Goal: Task Accomplishment & Management: Manage account settings

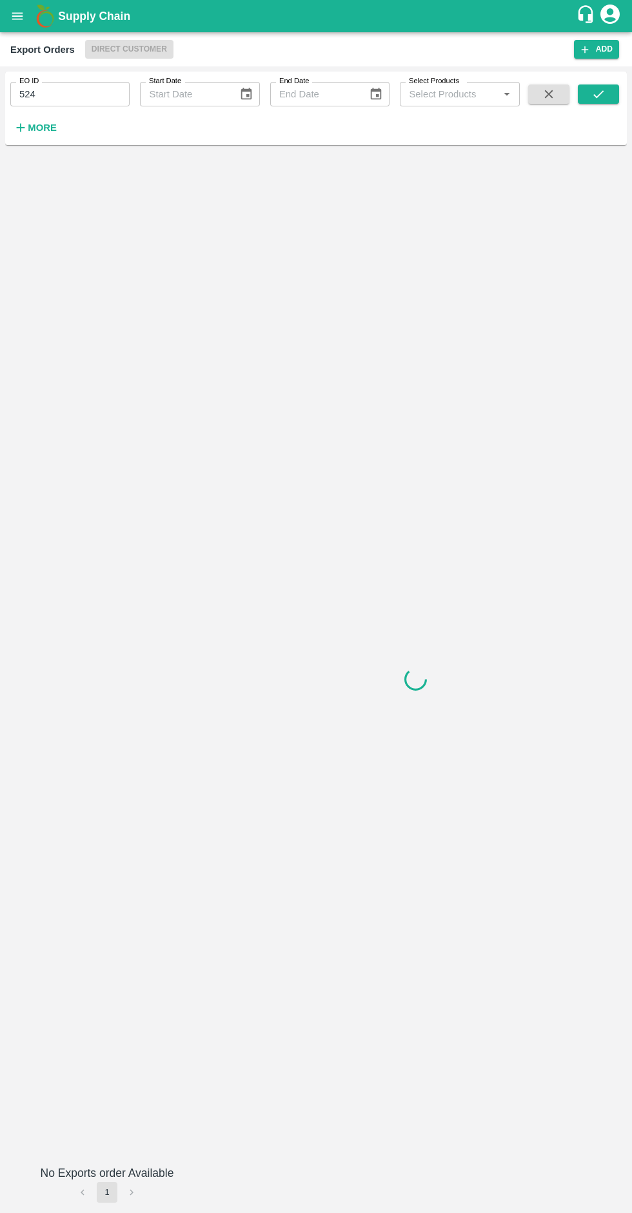
click at [127, 54] on span "Direct Customer" at bounding box center [129, 49] width 88 height 19
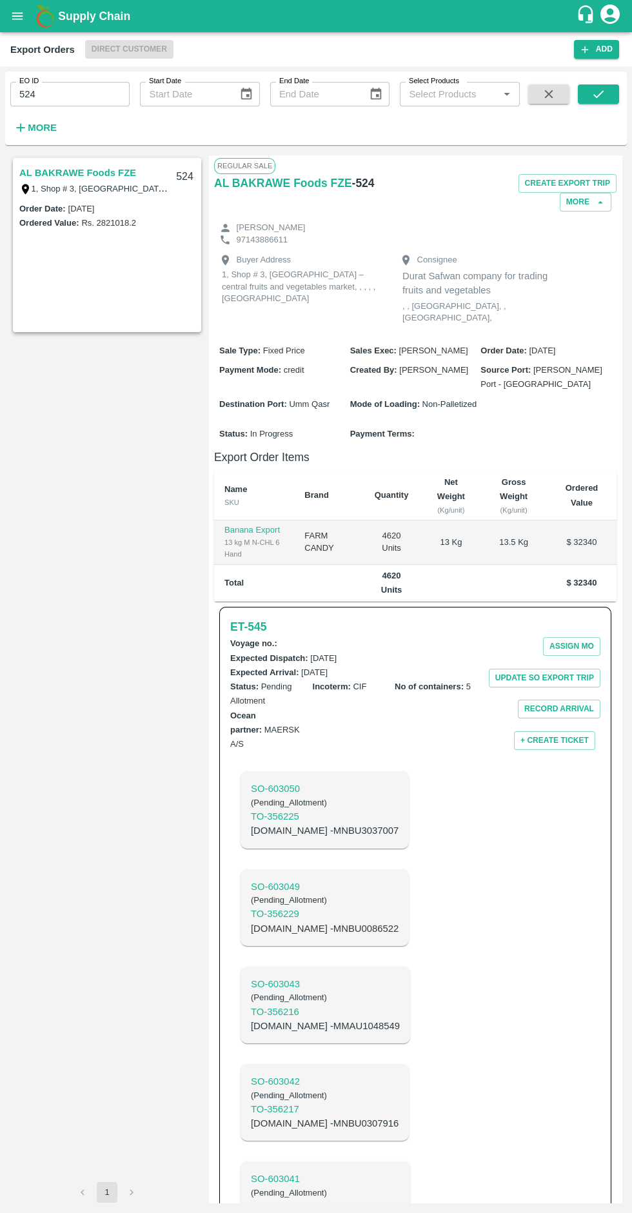
click at [130, 53] on span "Direct Customer" at bounding box center [129, 49] width 88 height 19
click at [17, 16] on icon "open drawer" at bounding box center [17, 15] width 11 height 7
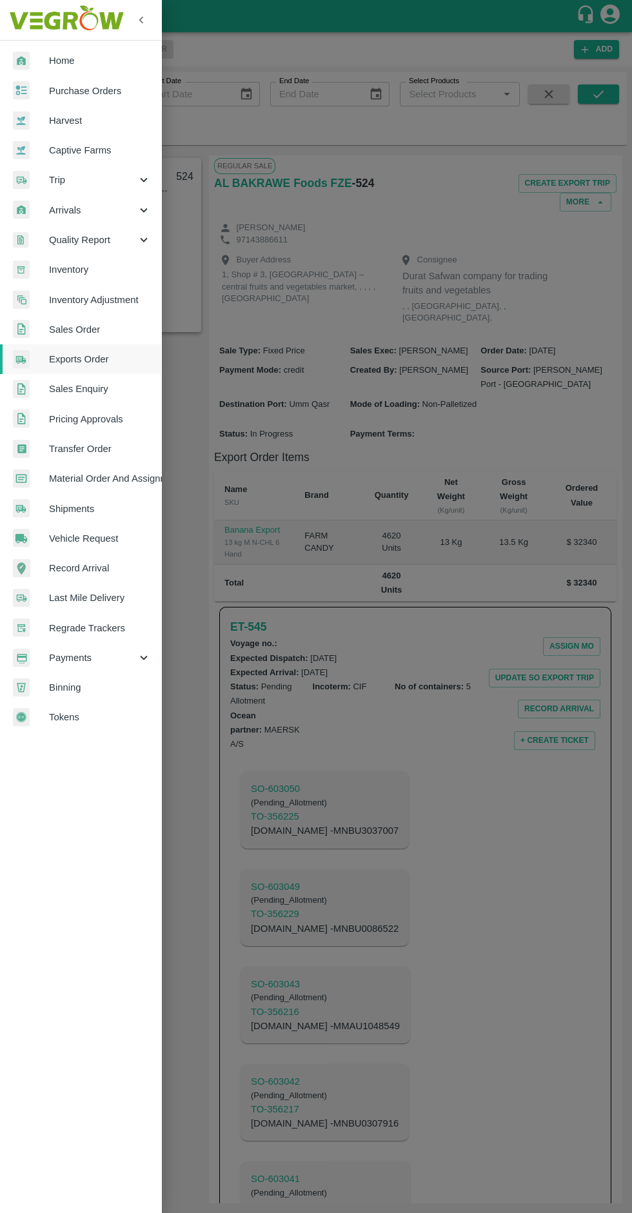
click at [95, 208] on span "Arrivals" at bounding box center [93, 210] width 88 height 14
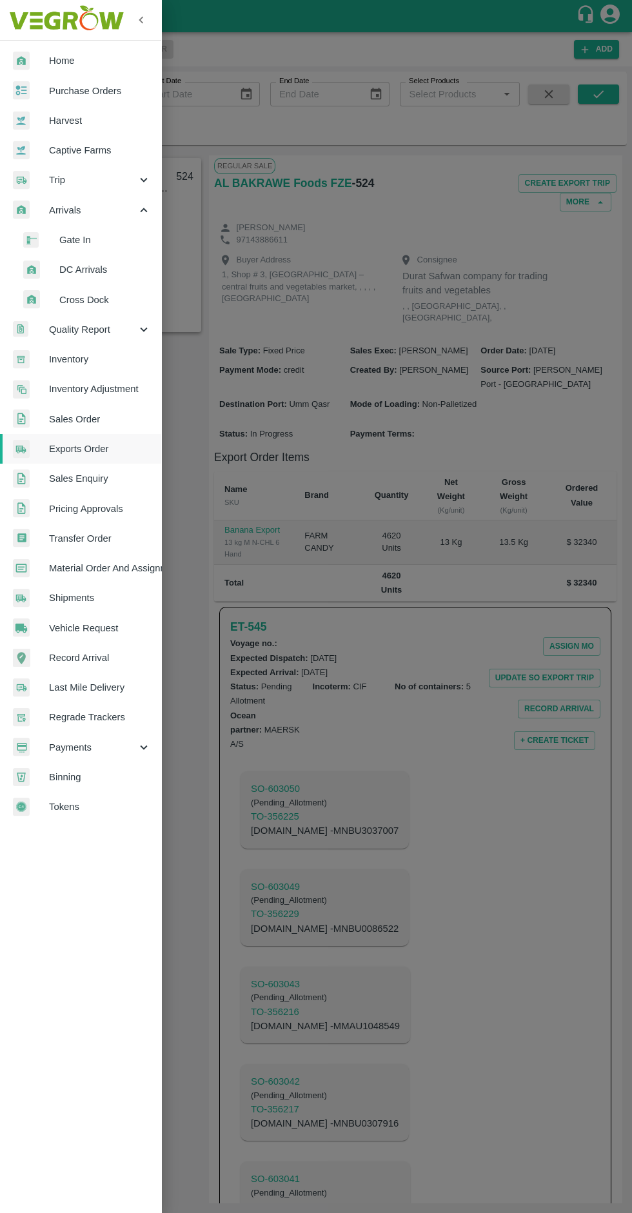
click at [106, 270] on span "DC Arrivals" at bounding box center [105, 269] width 92 height 14
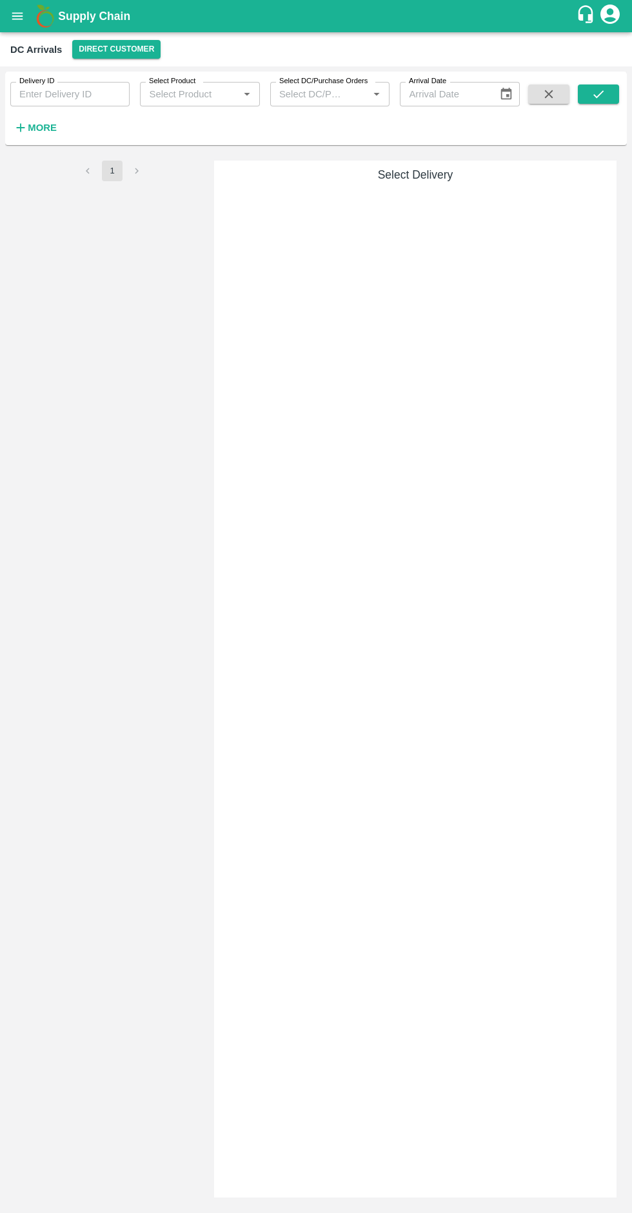
click at [127, 52] on button "Direct Customer" at bounding box center [116, 49] width 88 height 19
click at [123, 71] on li "Tembhurni PH" at bounding box center [110, 75] width 90 height 22
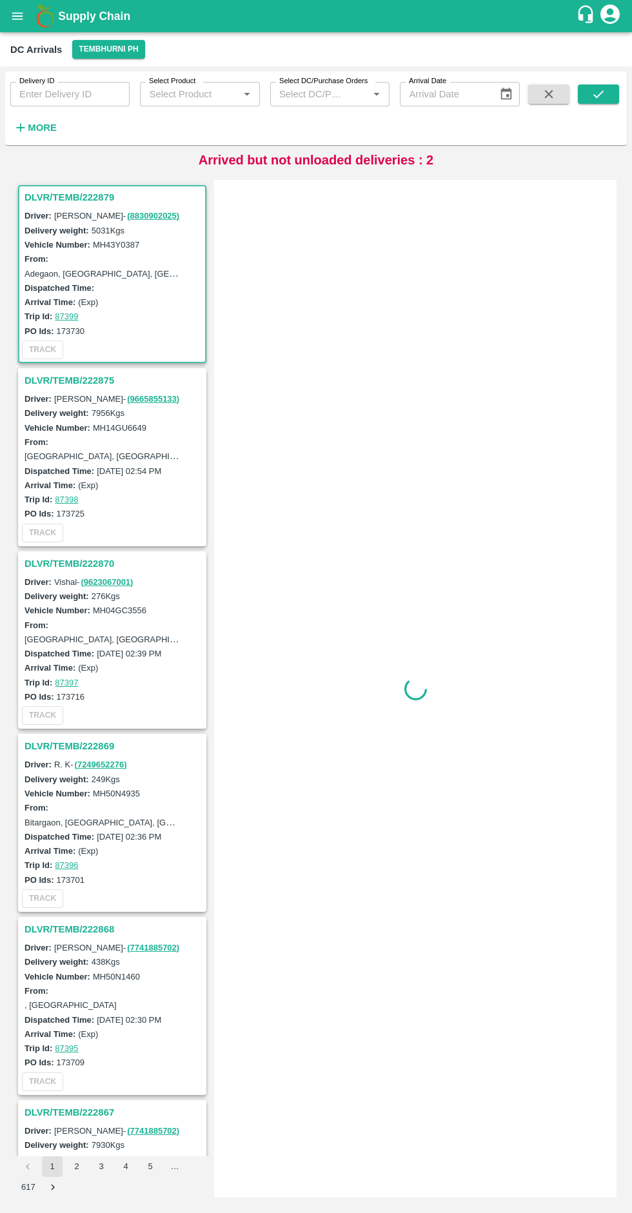
click at [95, 57] on button "Tembhurni PH" at bounding box center [108, 49] width 72 height 19
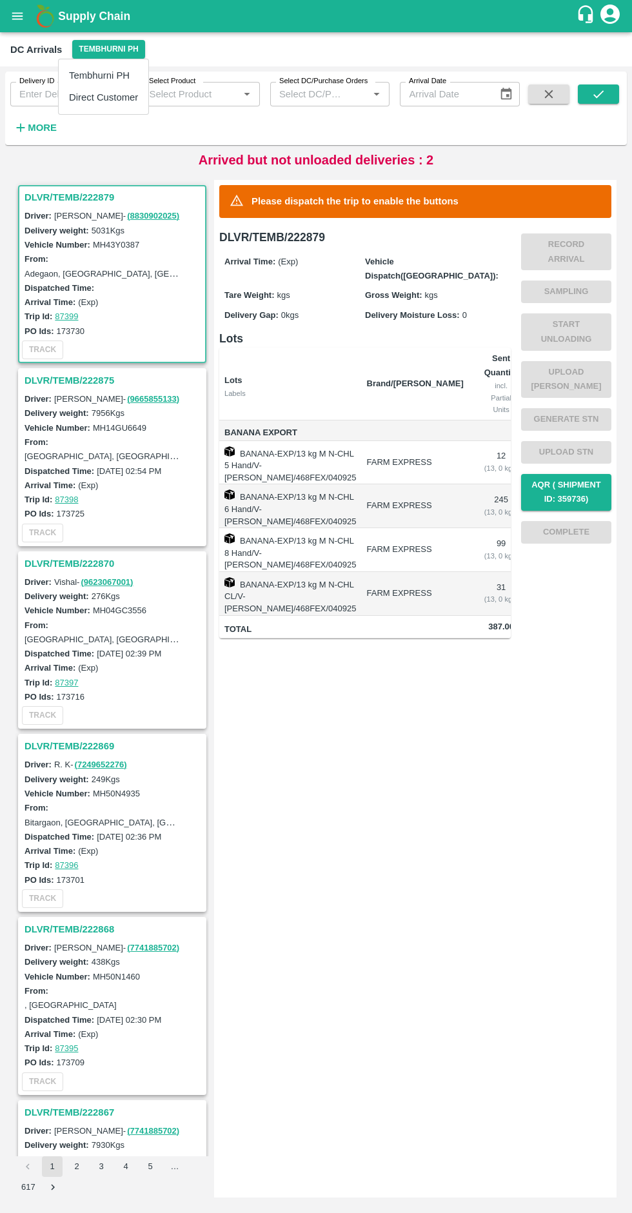
click at [101, 81] on li "Tembhurni PH" at bounding box center [104, 75] width 90 height 22
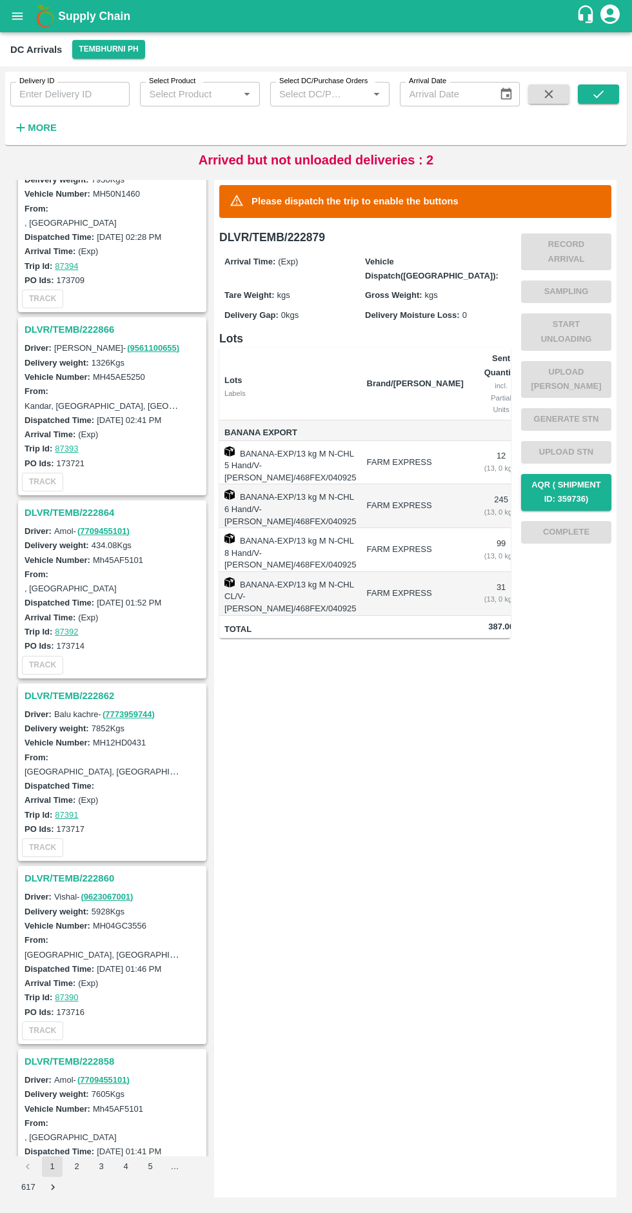
scroll to position [965, 0]
click at [90, 881] on h3 "DLVR/TEMB/222860" at bounding box center [114, 878] width 179 height 17
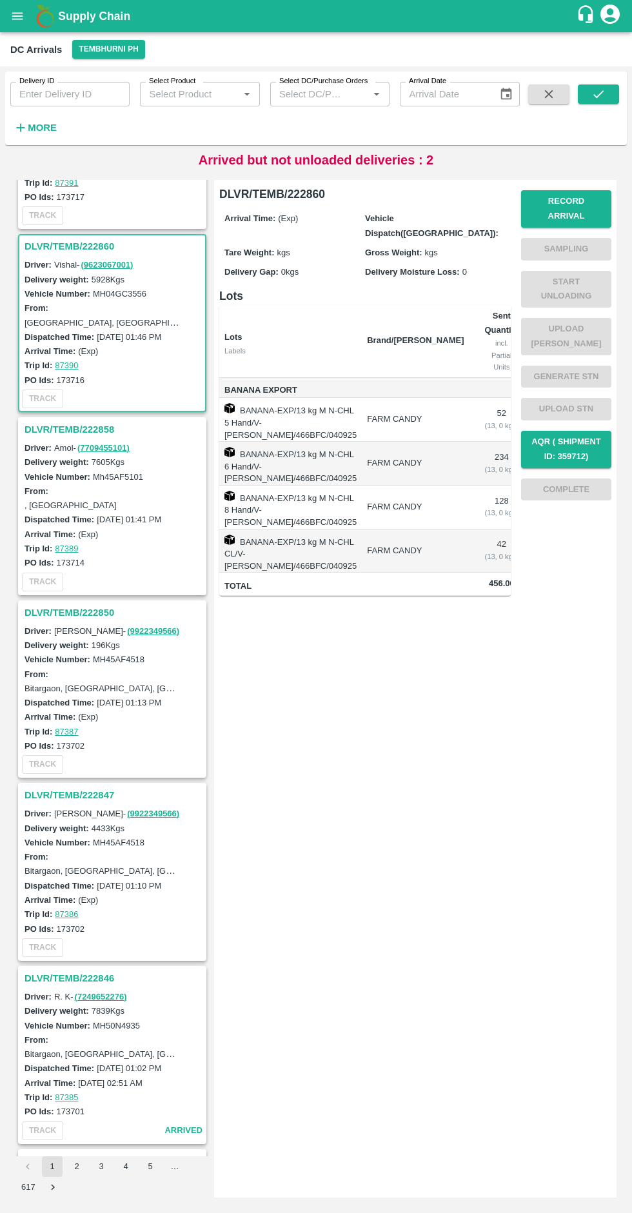
scroll to position [1651, 0]
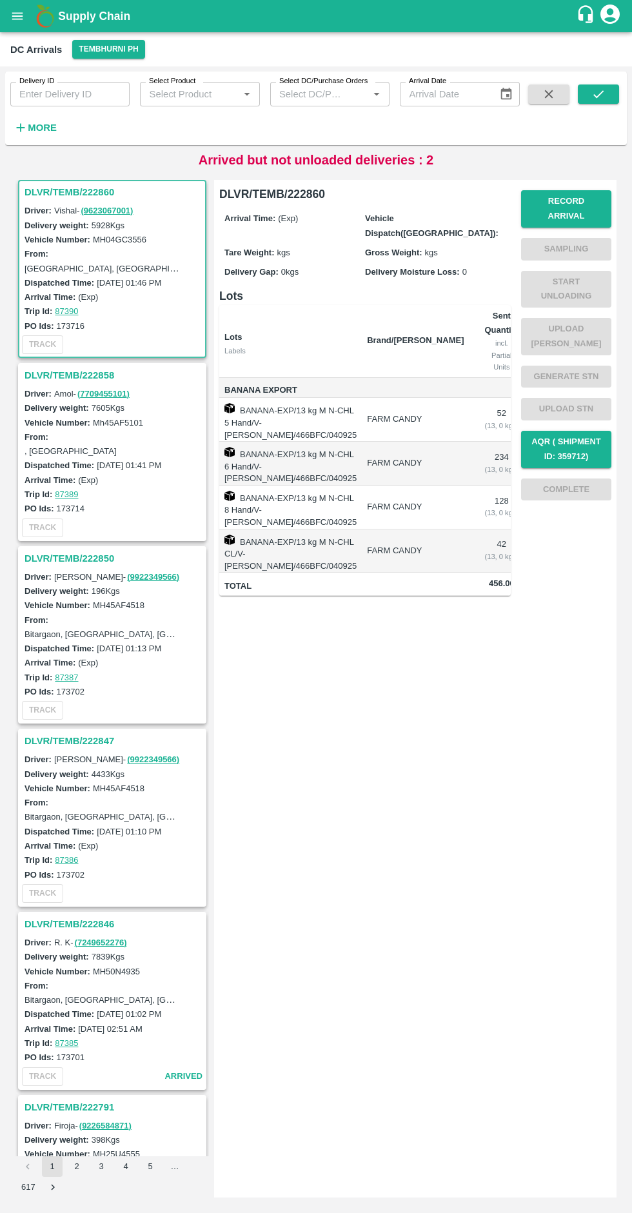
click at [565, 196] on button "Record Arrival" at bounding box center [566, 208] width 90 height 37
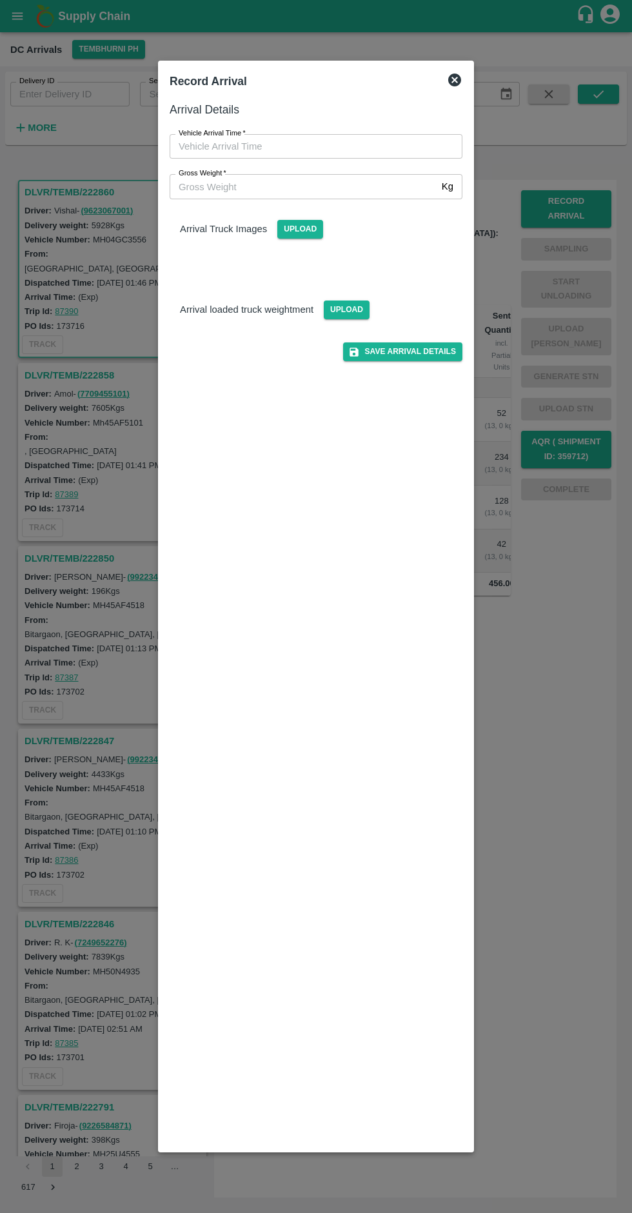
click at [259, 146] on input "Vehicle Arrival Time   *" at bounding box center [312, 146] width 284 height 25
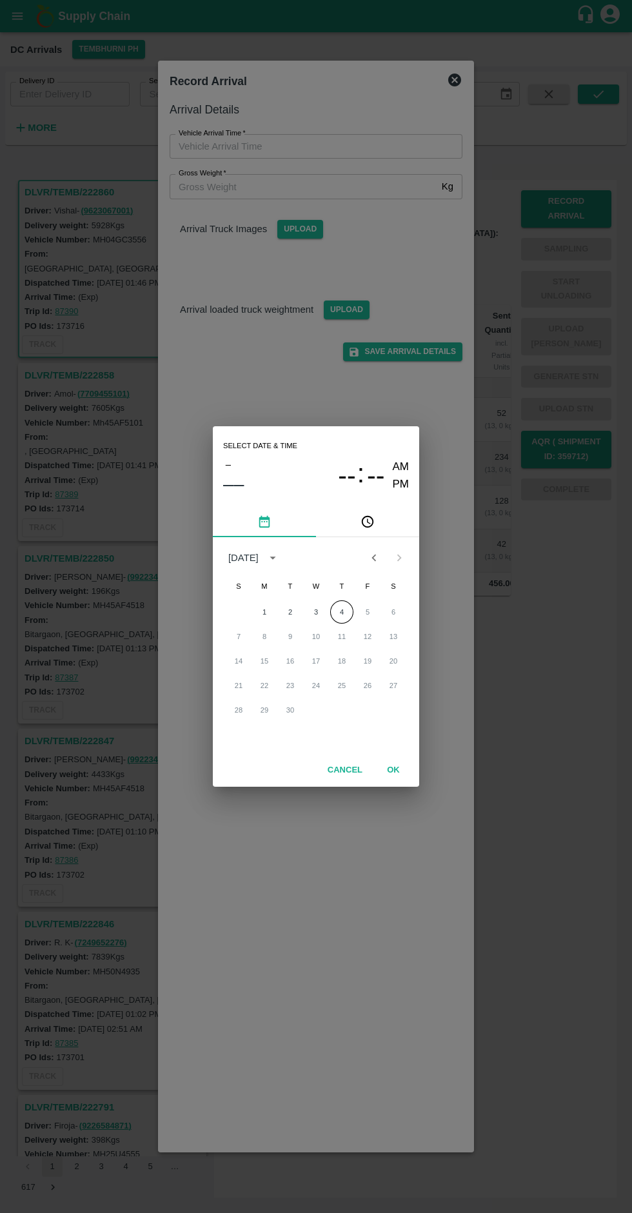
click at [342, 612] on button "4" at bounding box center [341, 611] width 23 height 23
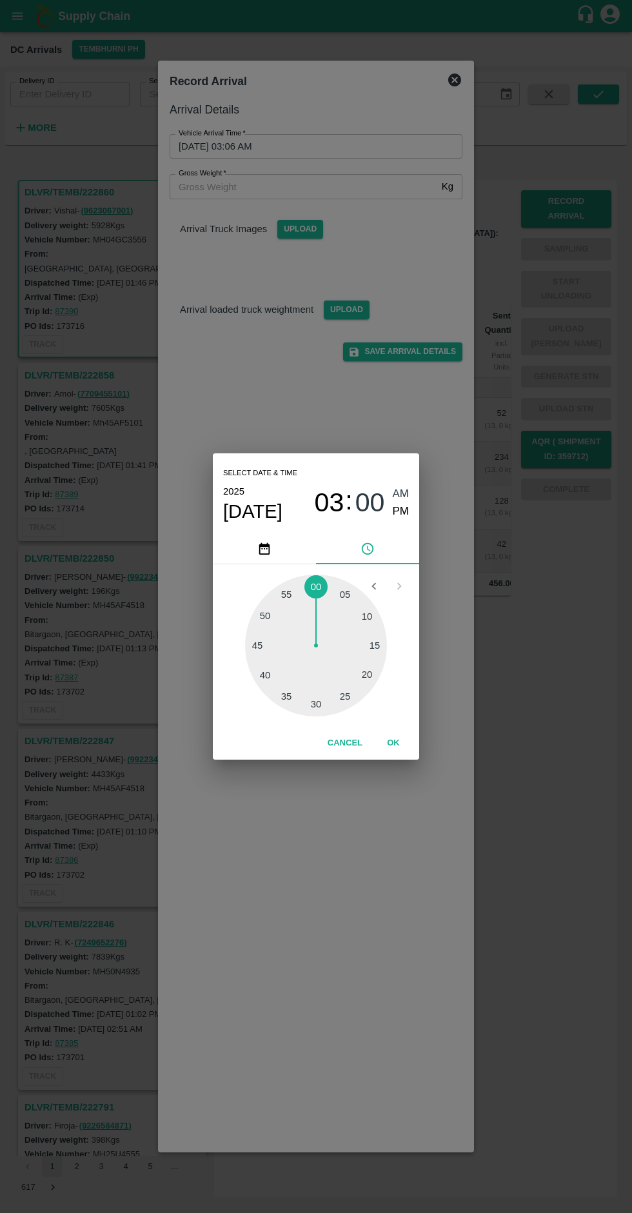
type input "[DATE] 03:07 AM"
click at [410, 743] on button "OK" at bounding box center [393, 743] width 41 height 23
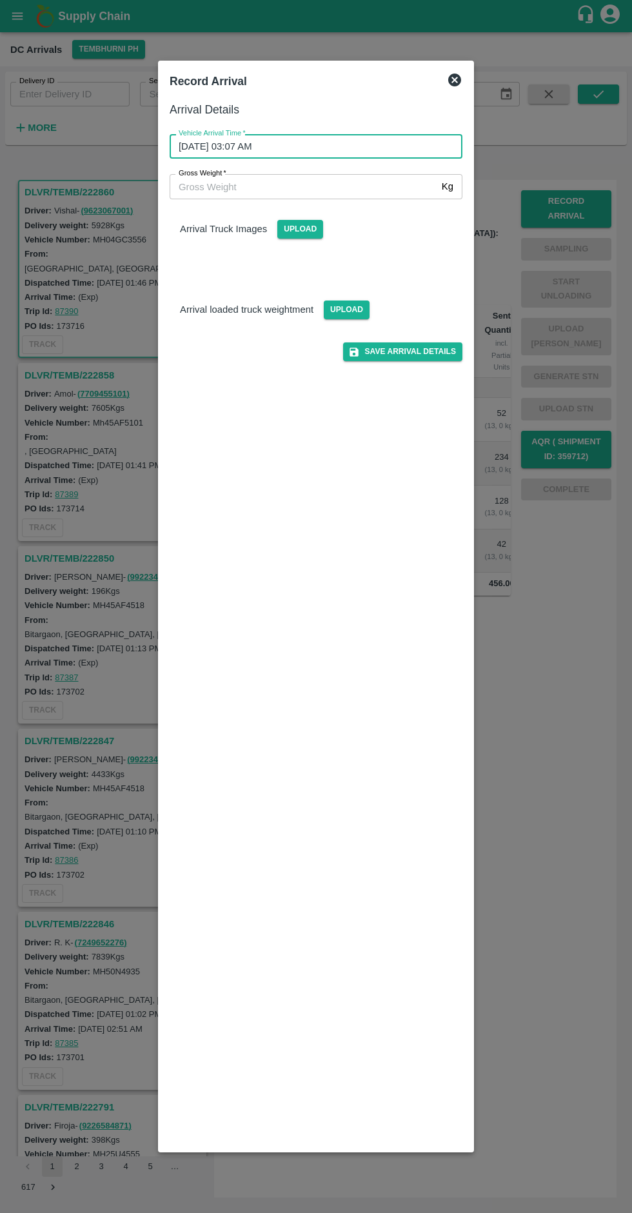
click at [299, 229] on span "Upload" at bounding box center [300, 229] width 46 height 19
click at [0, 0] on input "Upload" at bounding box center [0, 0] width 0 height 0
click at [557, 747] on div at bounding box center [316, 606] width 632 height 1213
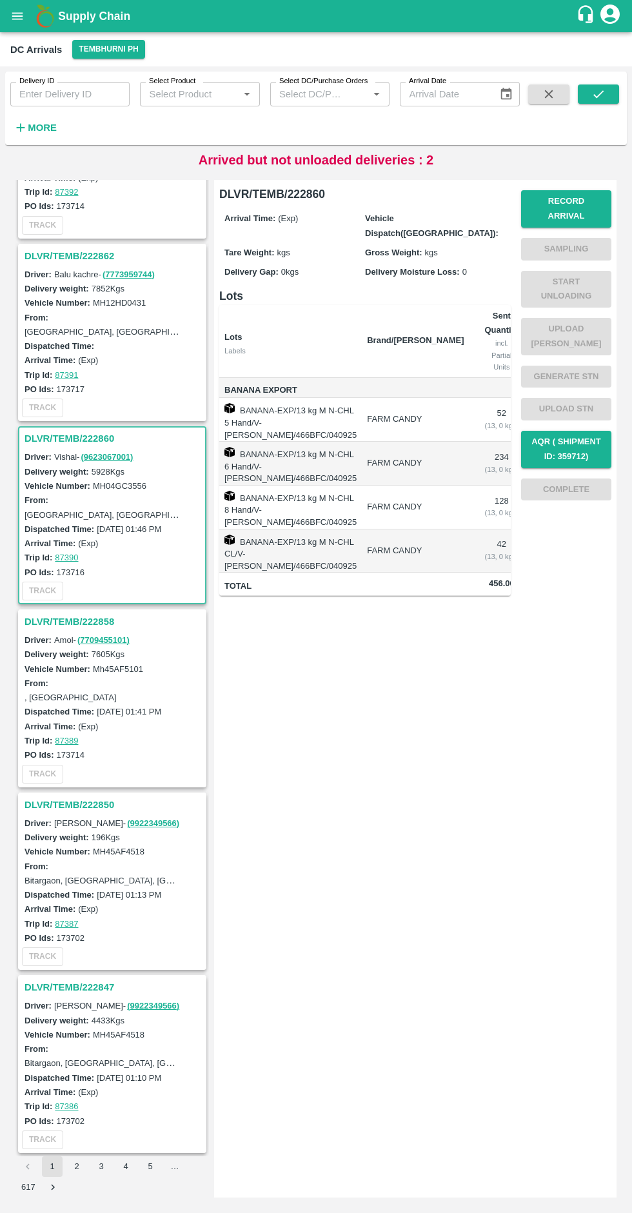
scroll to position [1404, 0]
click at [93, 440] on h3 "DLVR/TEMB/222860" at bounding box center [114, 439] width 179 height 17
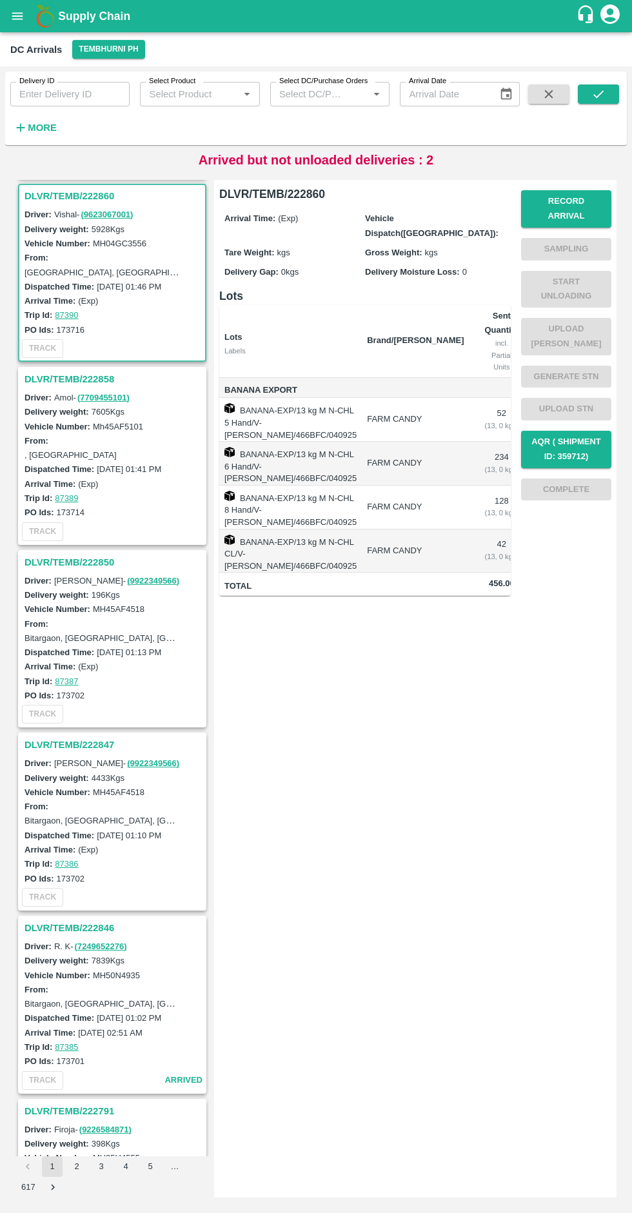
scroll to position [1651, 0]
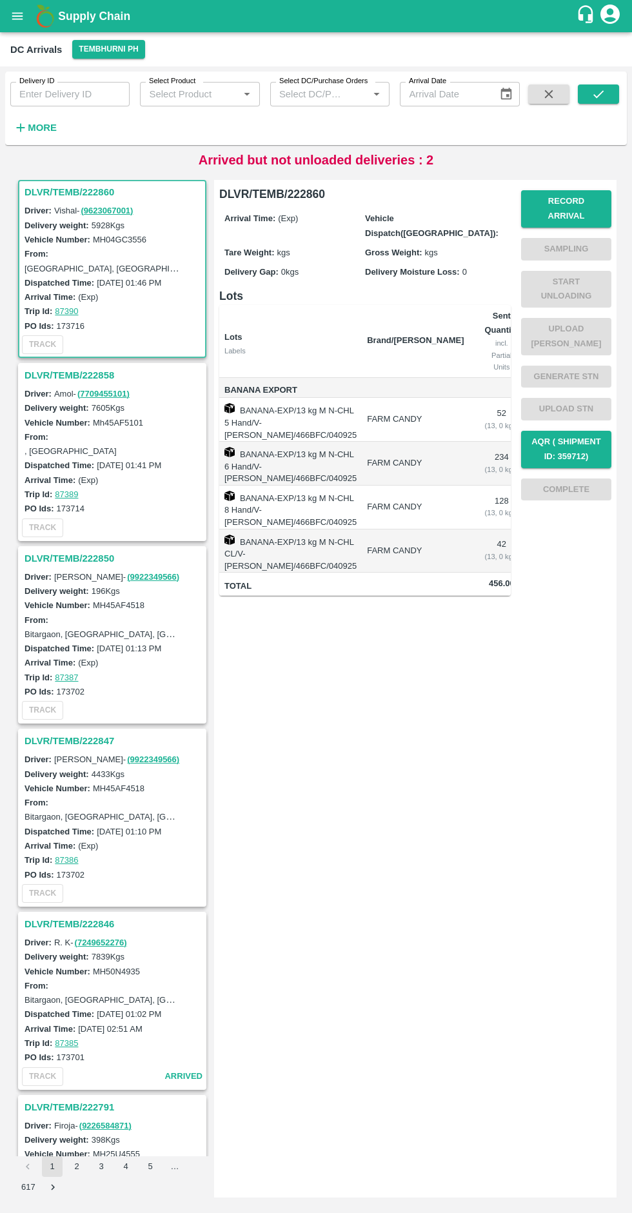
click at [580, 201] on button "Record Arrival" at bounding box center [566, 208] width 90 height 37
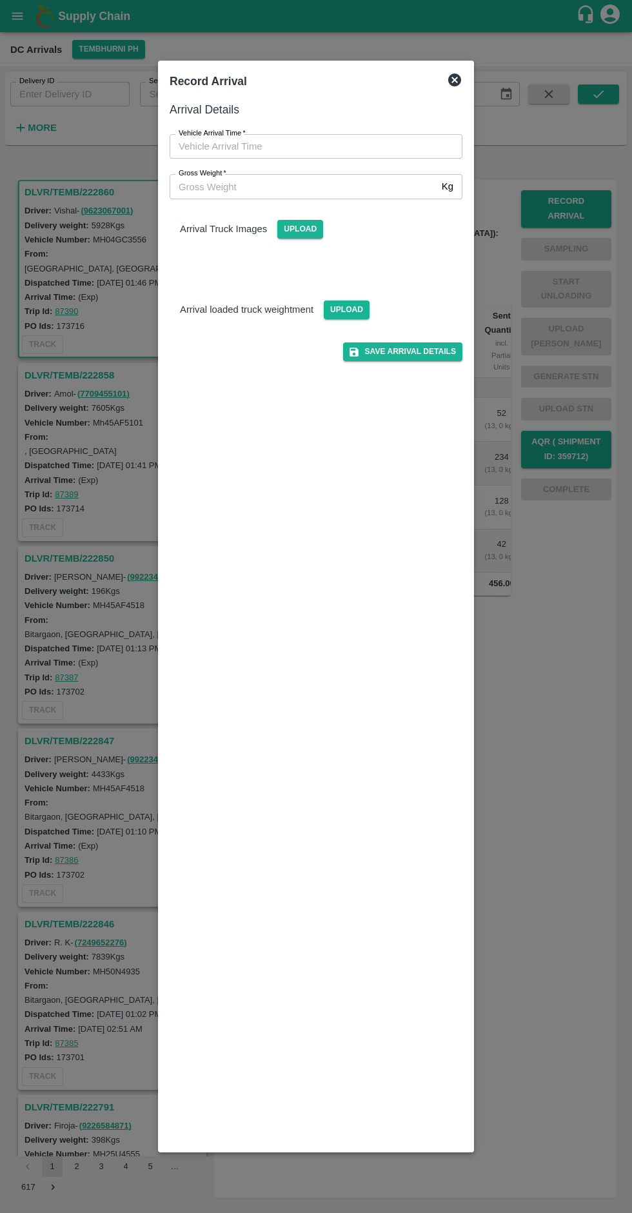
click at [295, 146] on input "Vehicle Arrival Time   *" at bounding box center [312, 146] width 284 height 25
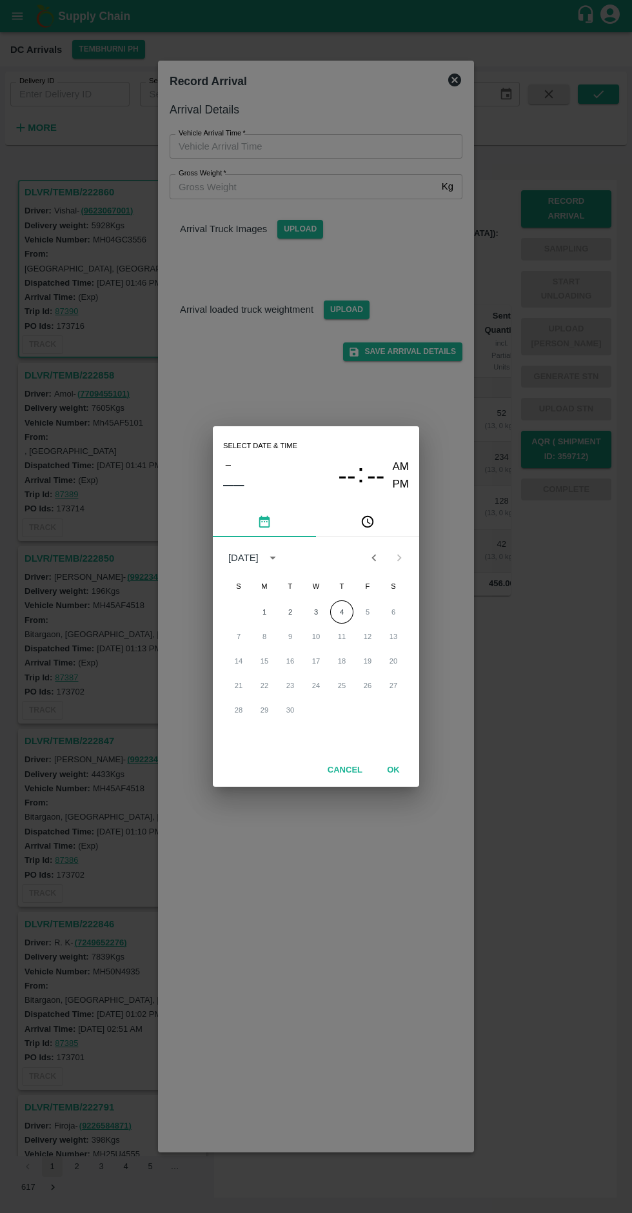
click at [342, 612] on button "4" at bounding box center [341, 611] width 23 height 23
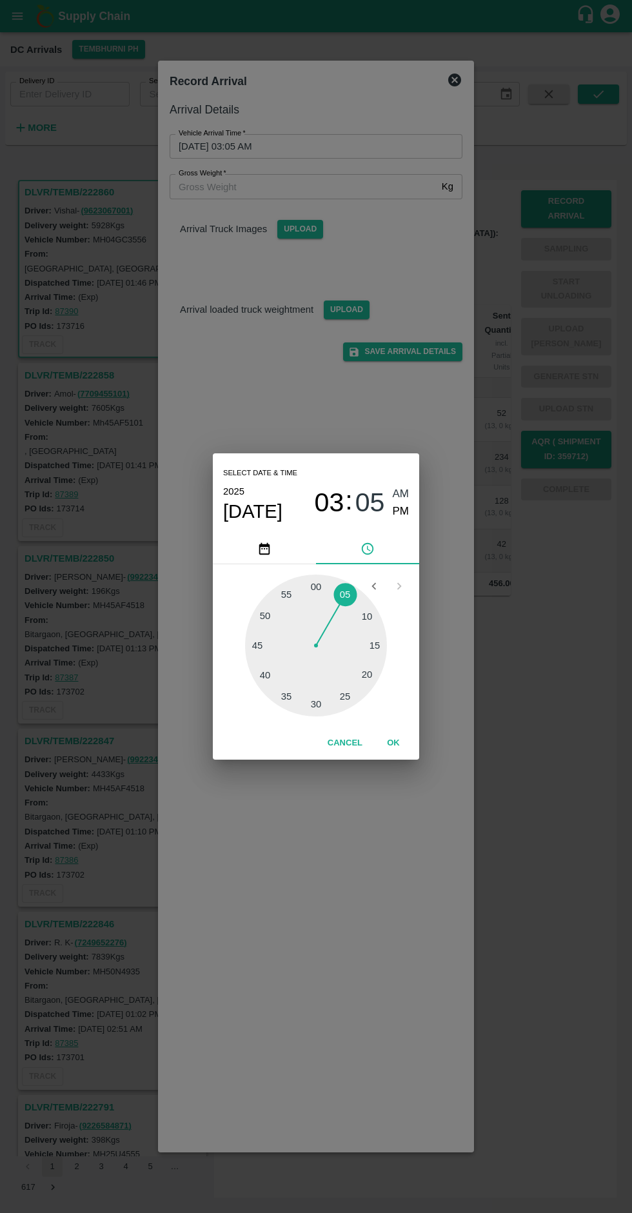
click at [405, 487] on span "AM" at bounding box center [401, 494] width 17 height 17
click at [403, 511] on span "PM" at bounding box center [401, 511] width 17 height 17
type input "[DATE] 03:05 PM"
click at [407, 745] on button "OK" at bounding box center [393, 743] width 41 height 23
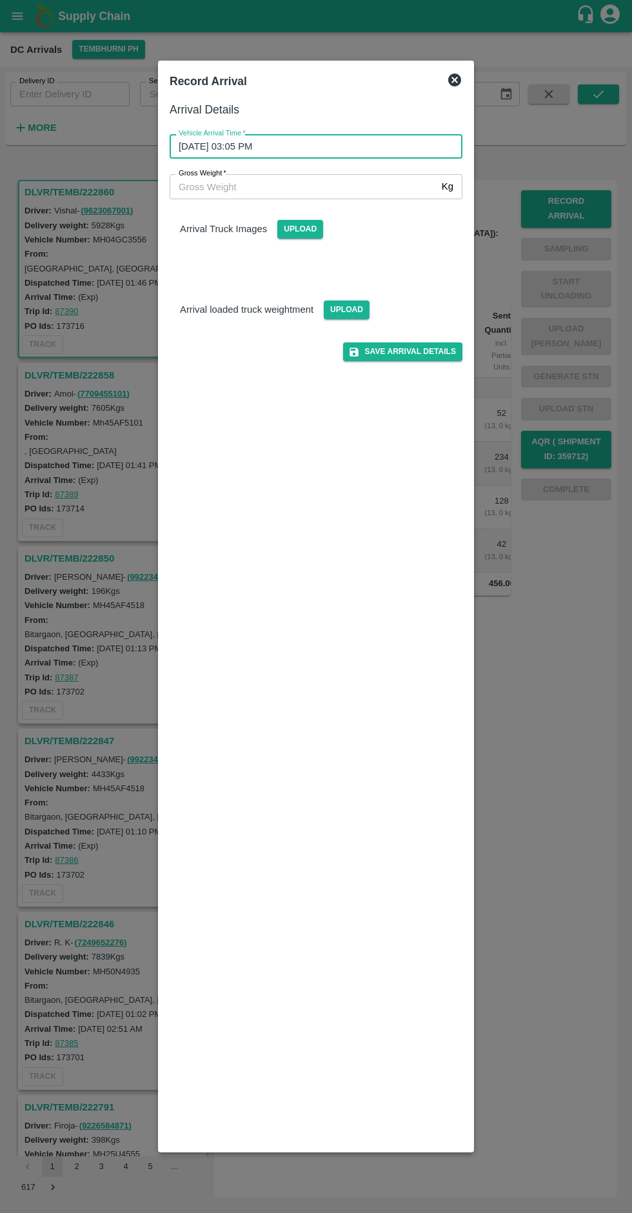
click at [232, 239] on div "Arrival Truck Images Upload" at bounding box center [310, 234] width 303 height 91
click at [303, 229] on span "Upload" at bounding box center [300, 229] width 46 height 19
click at [0, 0] on input "Upload" at bounding box center [0, 0] width 0 height 0
click at [299, 236] on span "Upload" at bounding box center [300, 229] width 46 height 19
click at [0, 0] on input "Upload" at bounding box center [0, 0] width 0 height 0
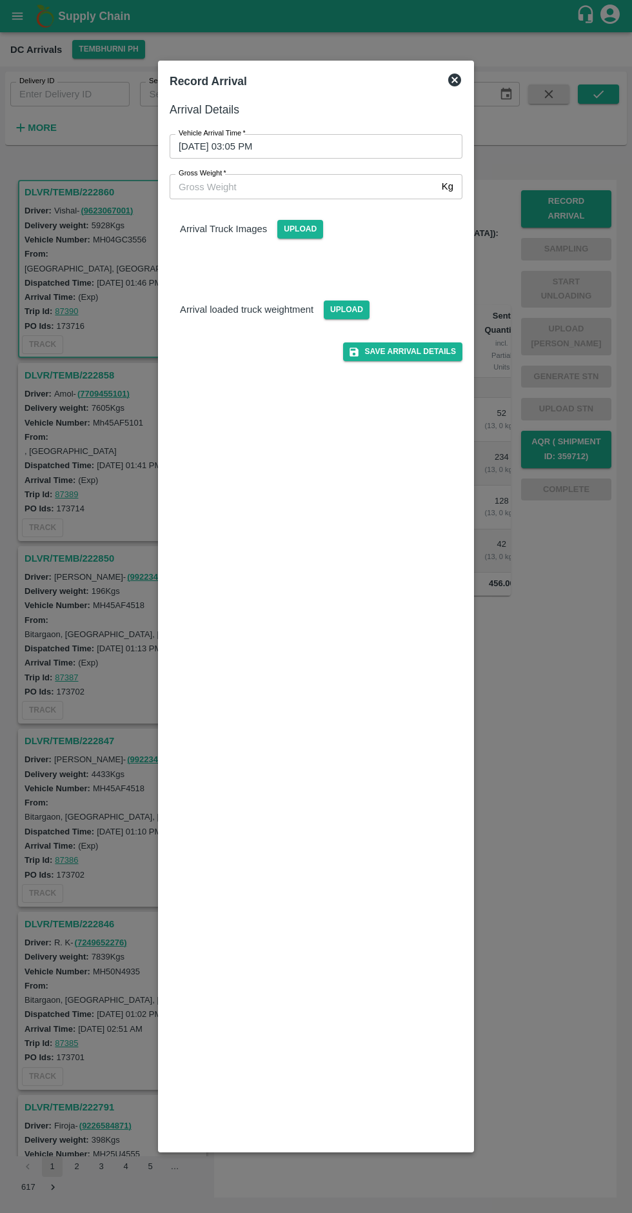
click at [293, 233] on span "Upload" at bounding box center [300, 229] width 46 height 19
click at [0, 0] on input "Upload" at bounding box center [0, 0] width 0 height 0
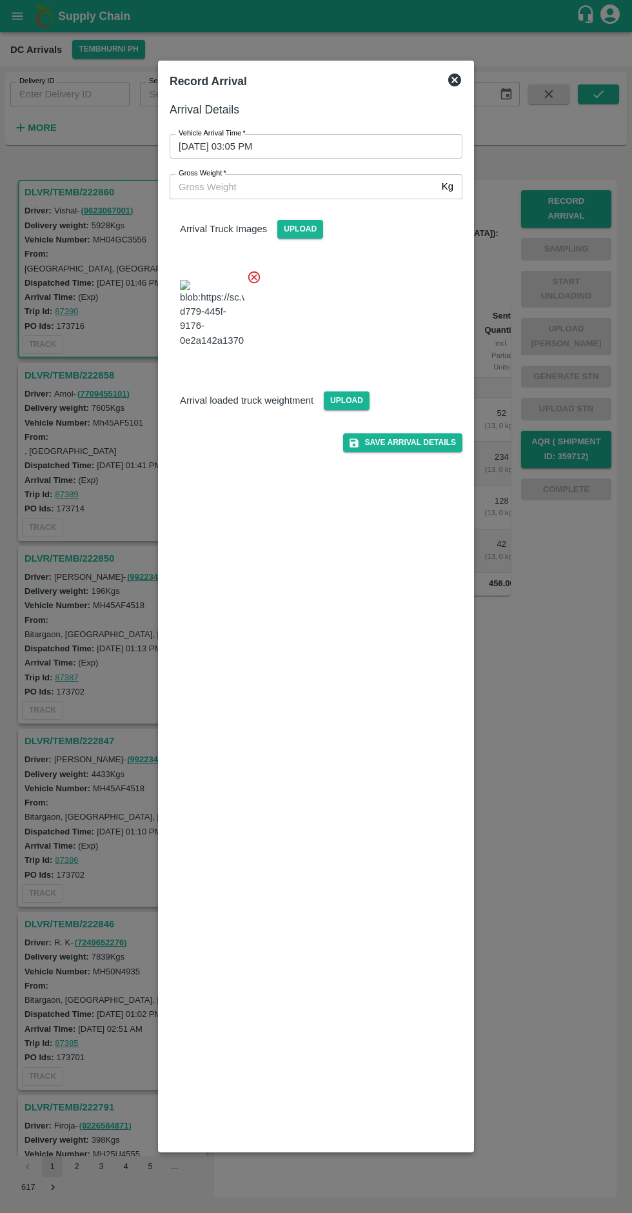
click at [343, 410] on span "Upload" at bounding box center [347, 400] width 46 height 19
click at [0, 0] on input "Upload" at bounding box center [0, 0] width 0 height 0
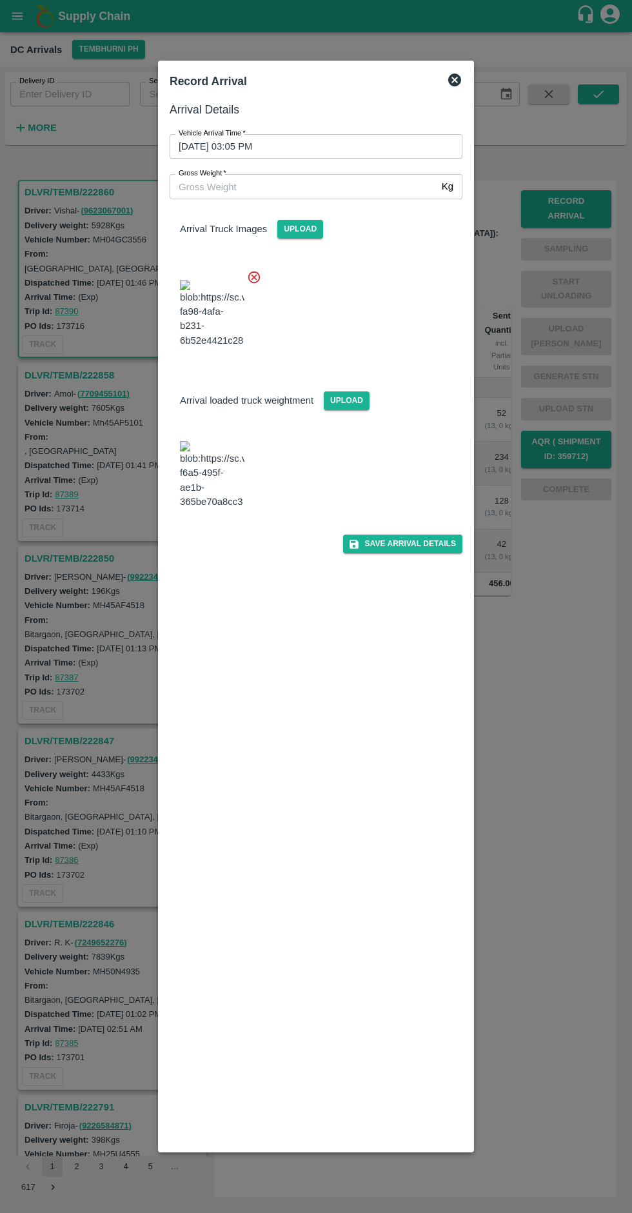
click at [198, 186] on input "Gross Weight   *" at bounding box center [303, 186] width 267 height 25
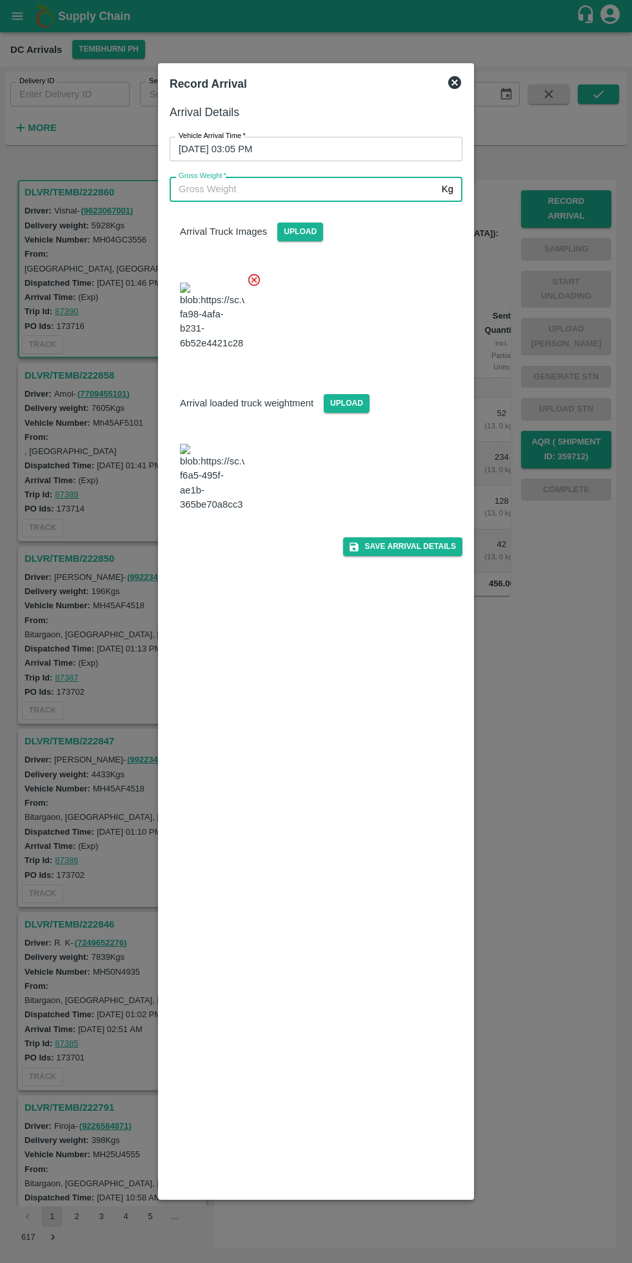
click at [208, 511] on img at bounding box center [212, 478] width 64 height 68
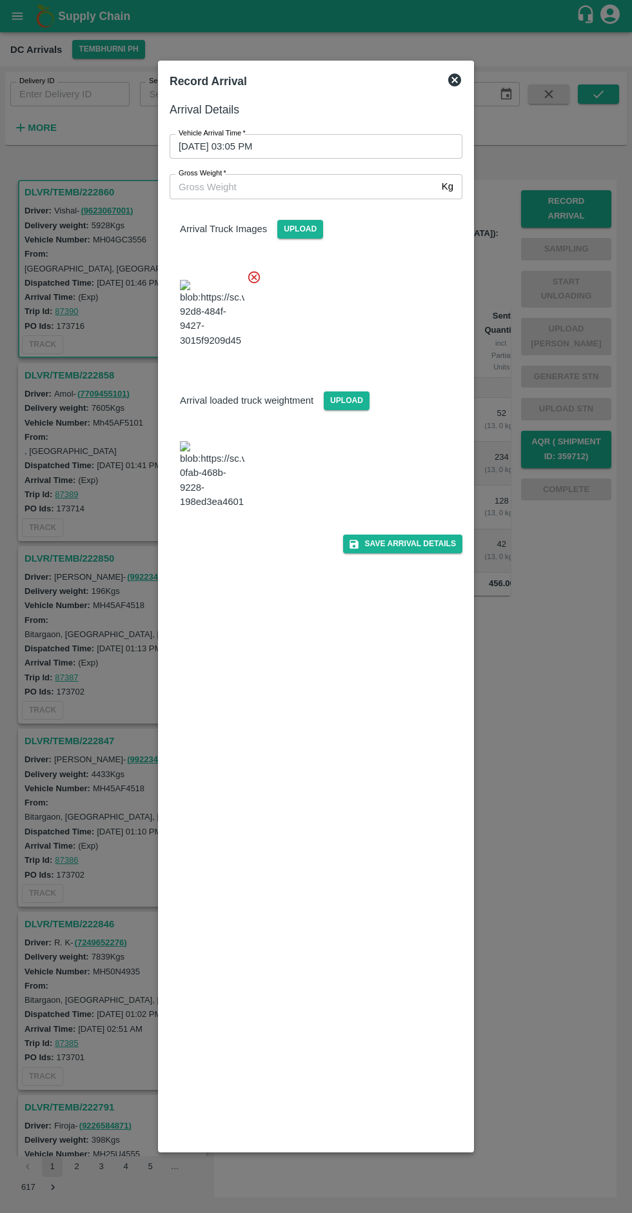
click at [270, 186] on input "Gross Weight   *" at bounding box center [303, 186] width 267 height 25
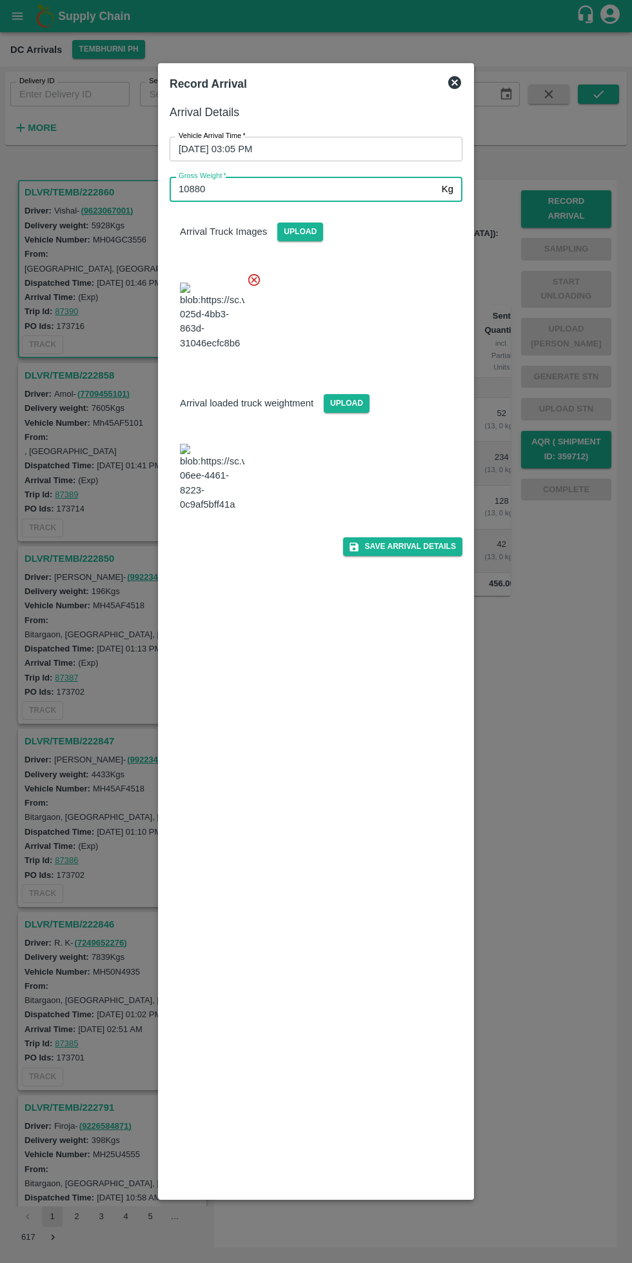
type input "10880"
click at [410, 556] on button "Save Arrival Details" at bounding box center [402, 546] width 119 height 19
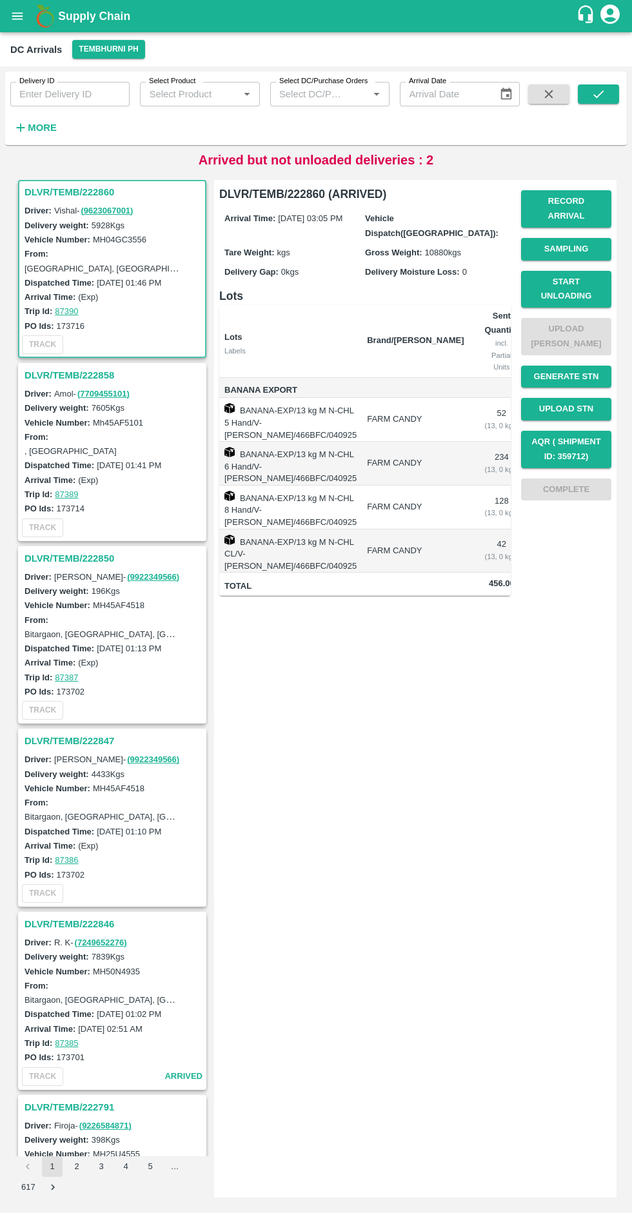
click at [576, 271] on button "Start Unloading" at bounding box center [566, 289] width 90 height 37
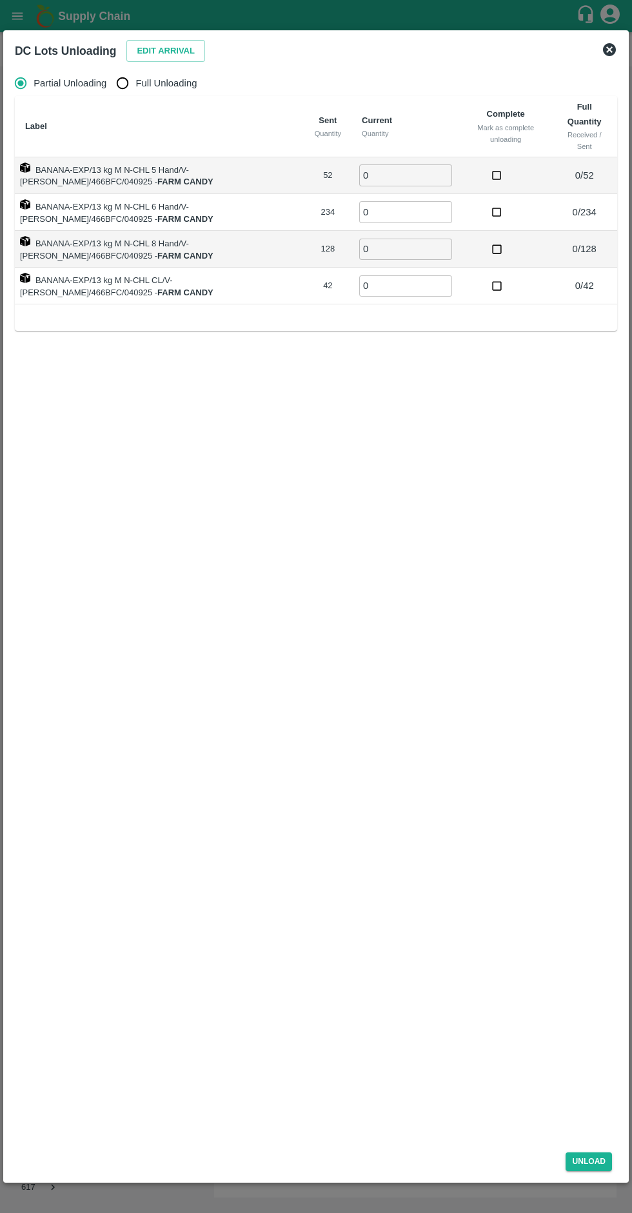
click at [174, 21] on div at bounding box center [316, 606] width 632 height 1213
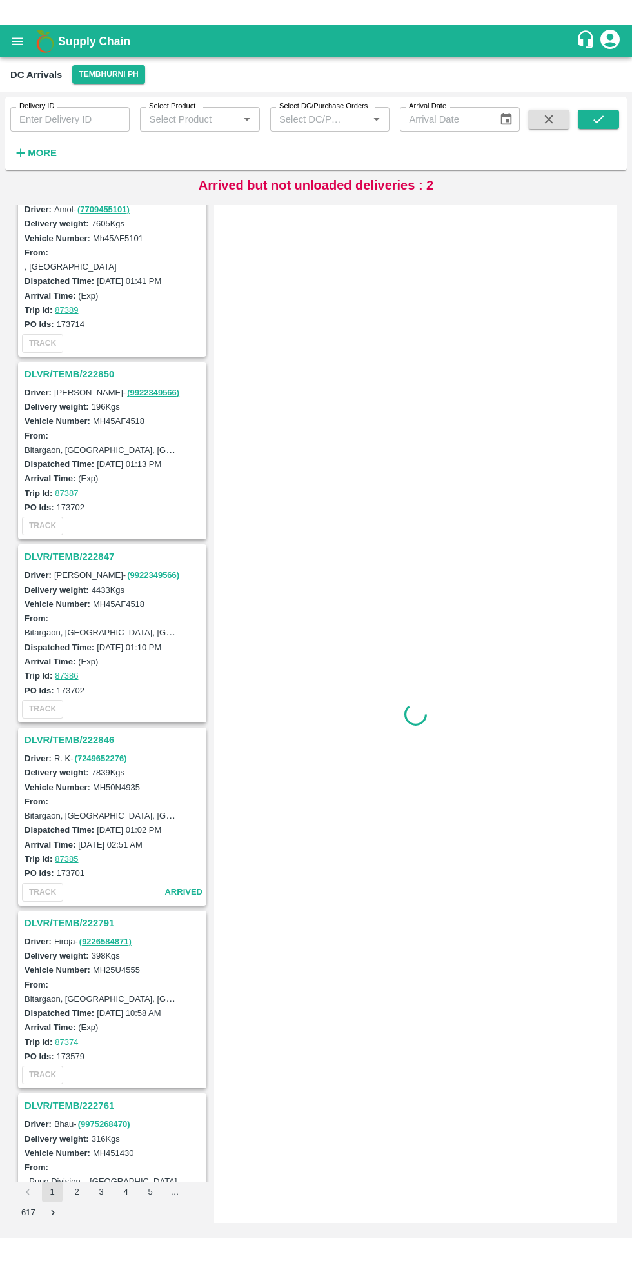
scroll to position [1867, 0]
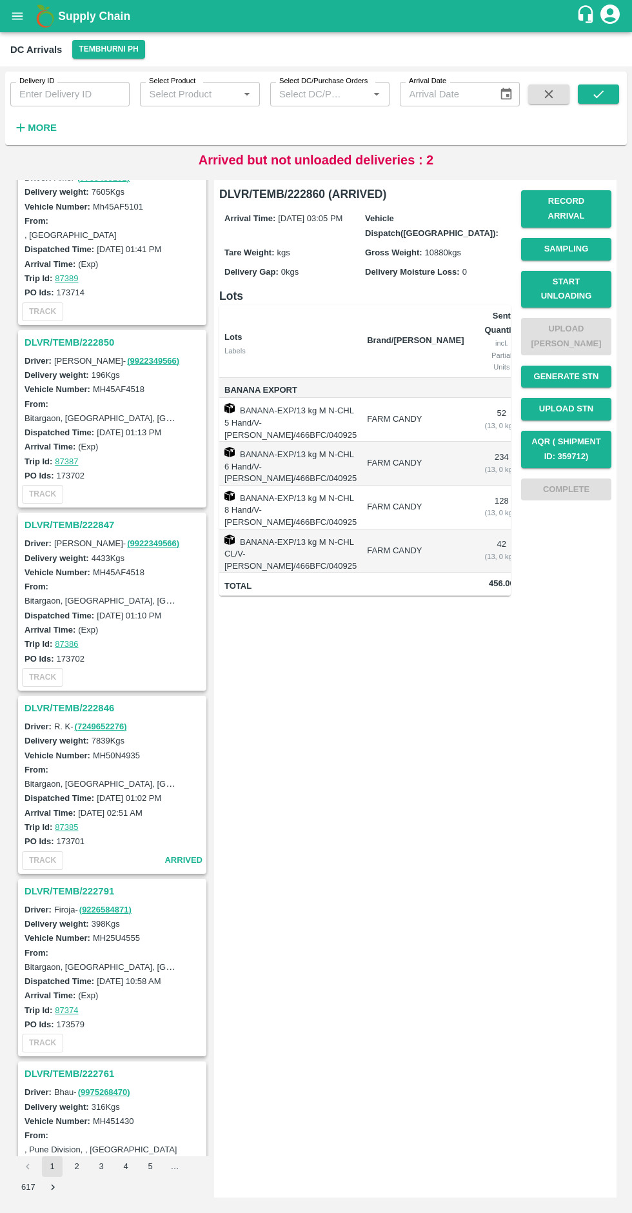
click at [576, 201] on button "Record Arrival" at bounding box center [566, 208] width 90 height 37
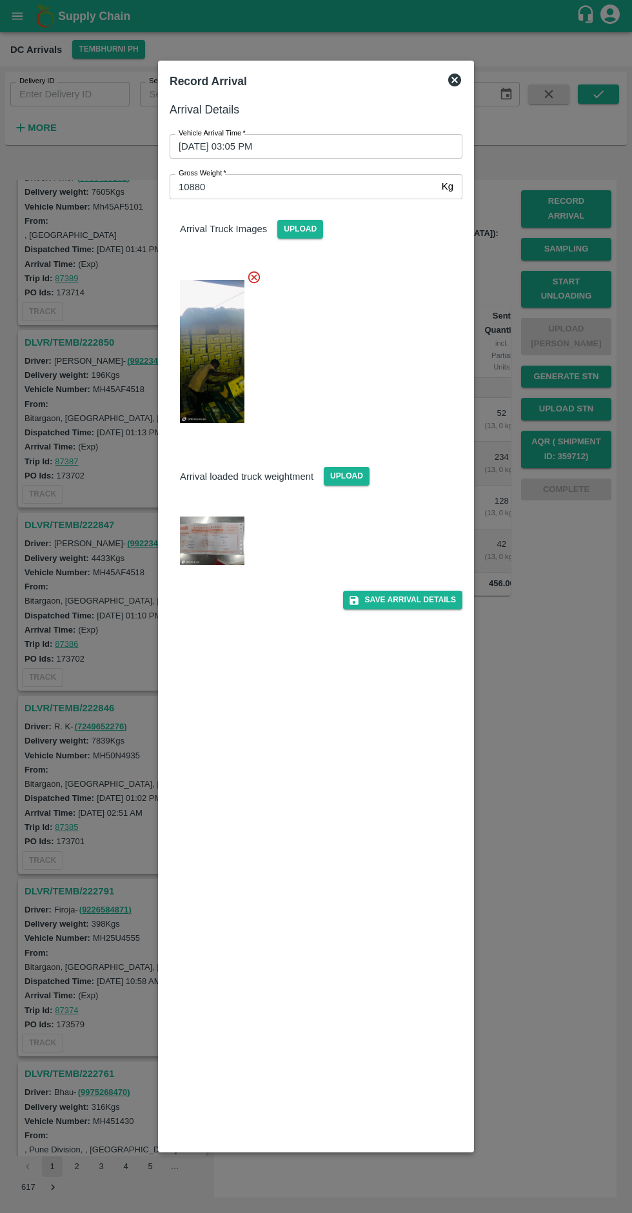
click at [580, 282] on div at bounding box center [316, 606] width 632 height 1213
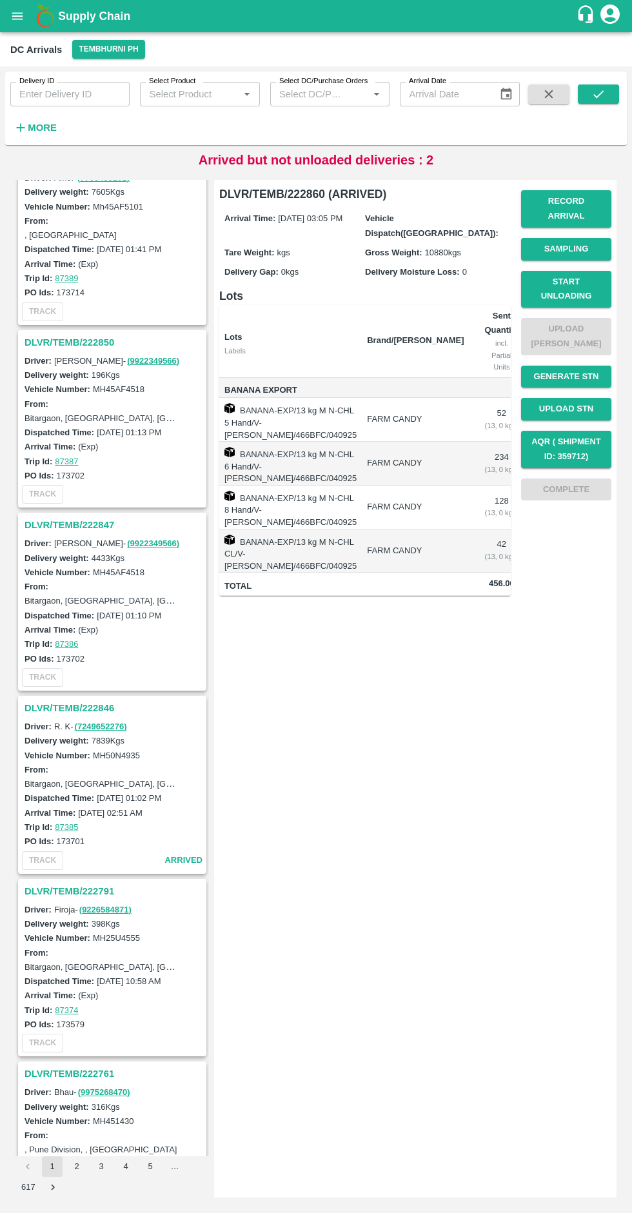
click at [584, 279] on button "Start Unloading" at bounding box center [566, 289] width 90 height 37
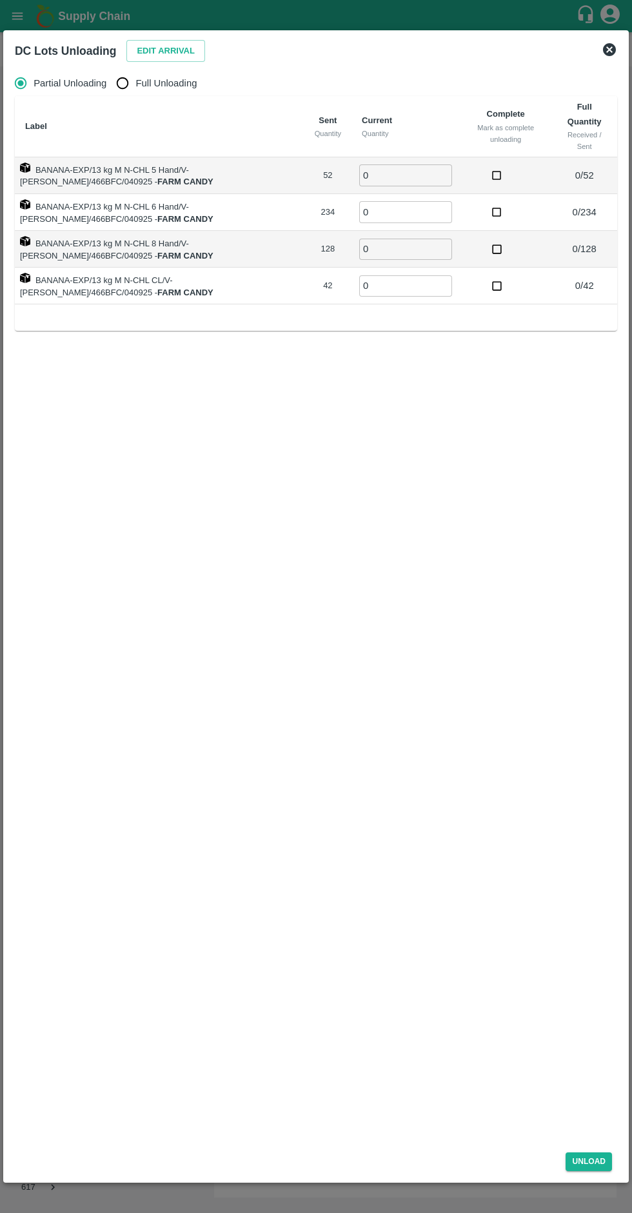
click at [160, 54] on button "Edit Arrival" at bounding box center [165, 51] width 79 height 23
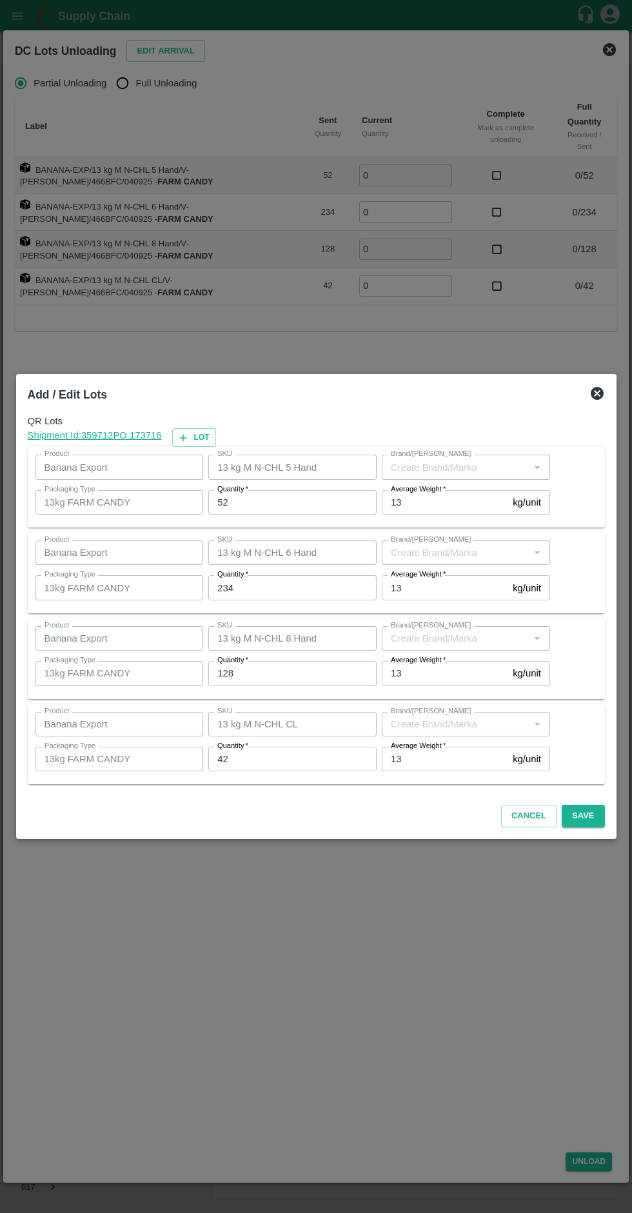
type input "FARM CANDY"
click at [273, 505] on input "52" at bounding box center [292, 502] width 168 height 25
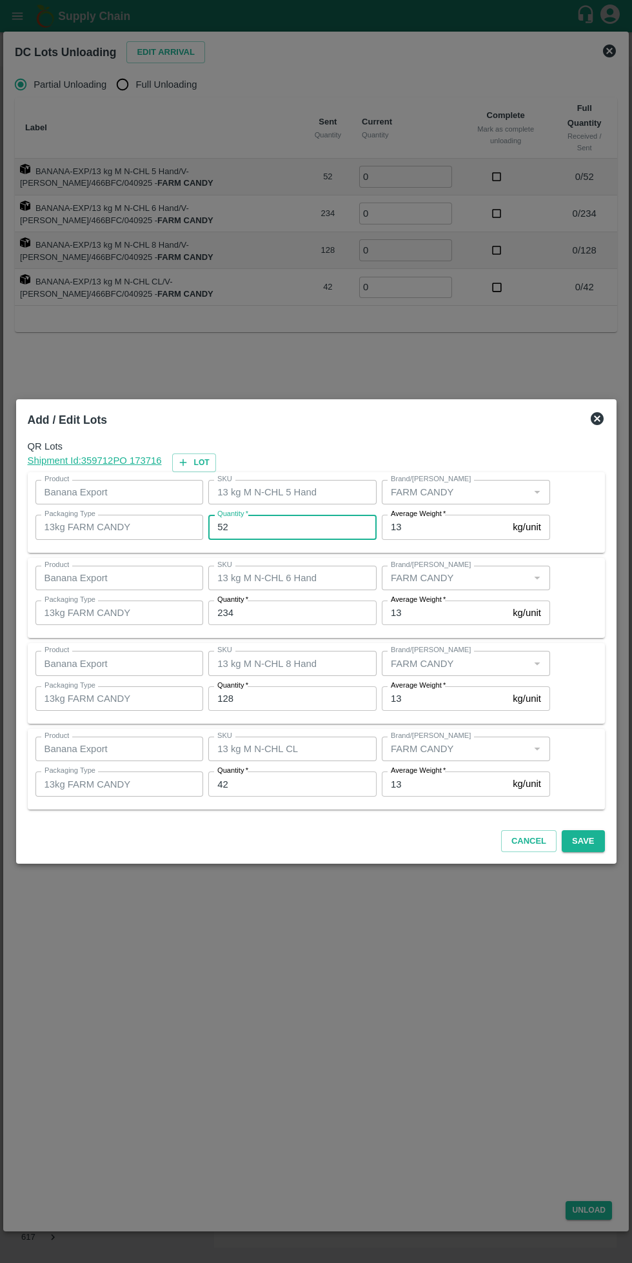
type input "5"
type input "00"
click at [284, 613] on input "234" at bounding box center [292, 612] width 168 height 25
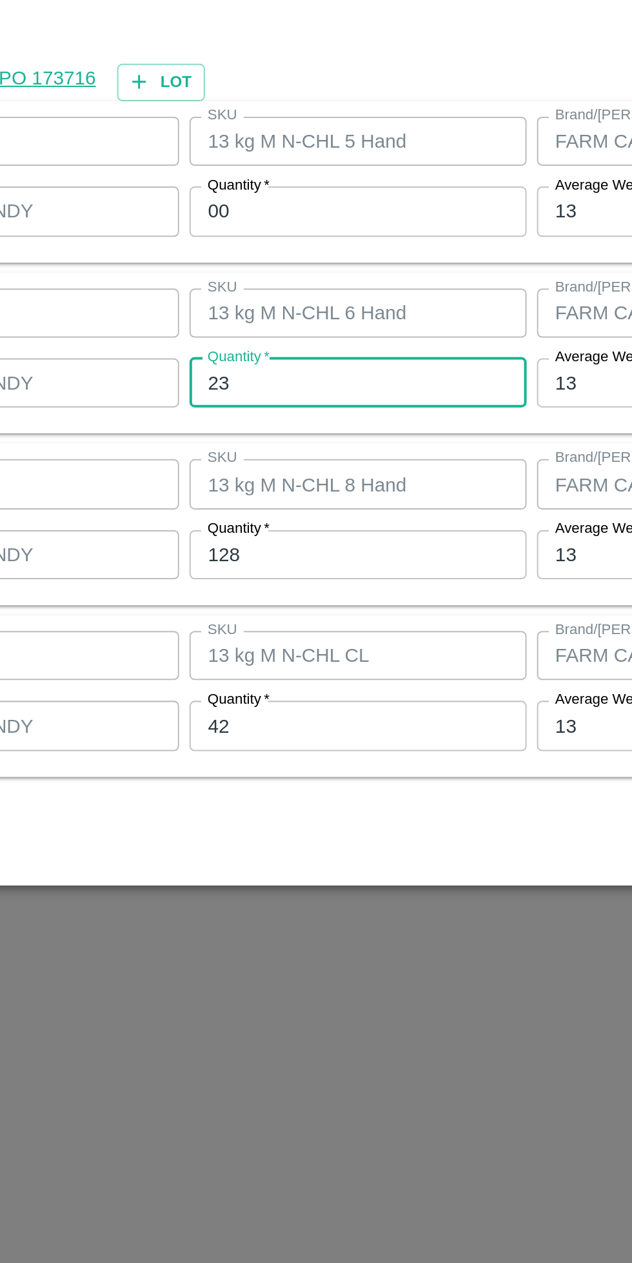
type input "2"
type input "69"
click at [271, 703] on input "128" at bounding box center [292, 698] width 168 height 25
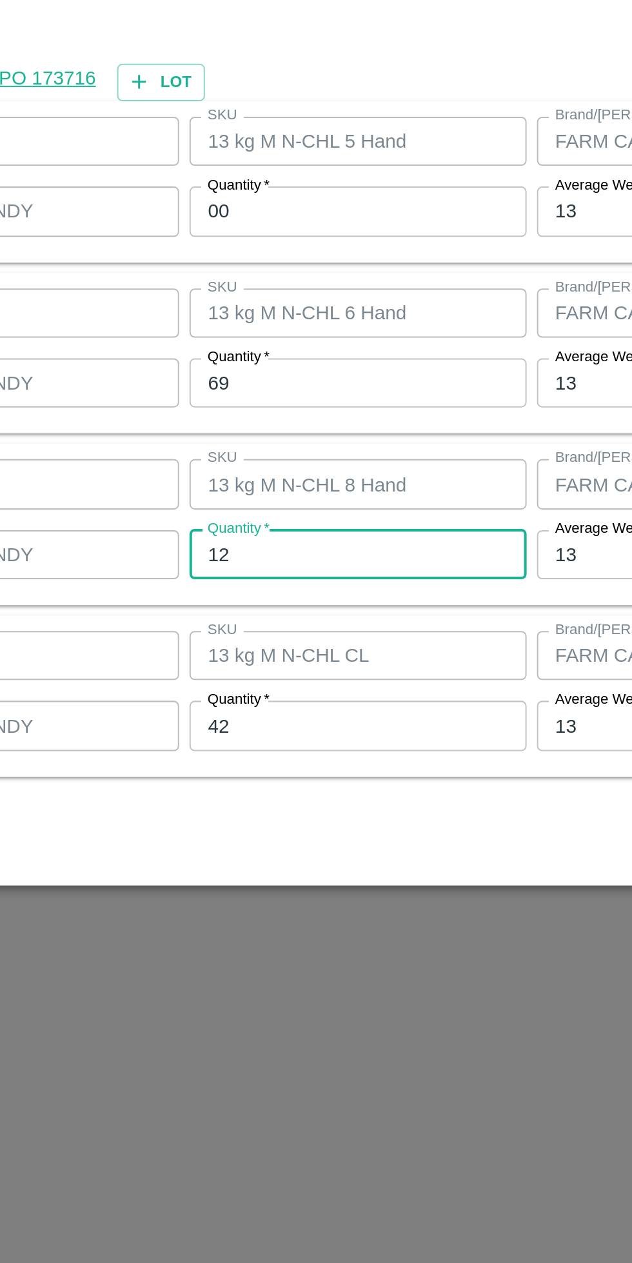
type input "1"
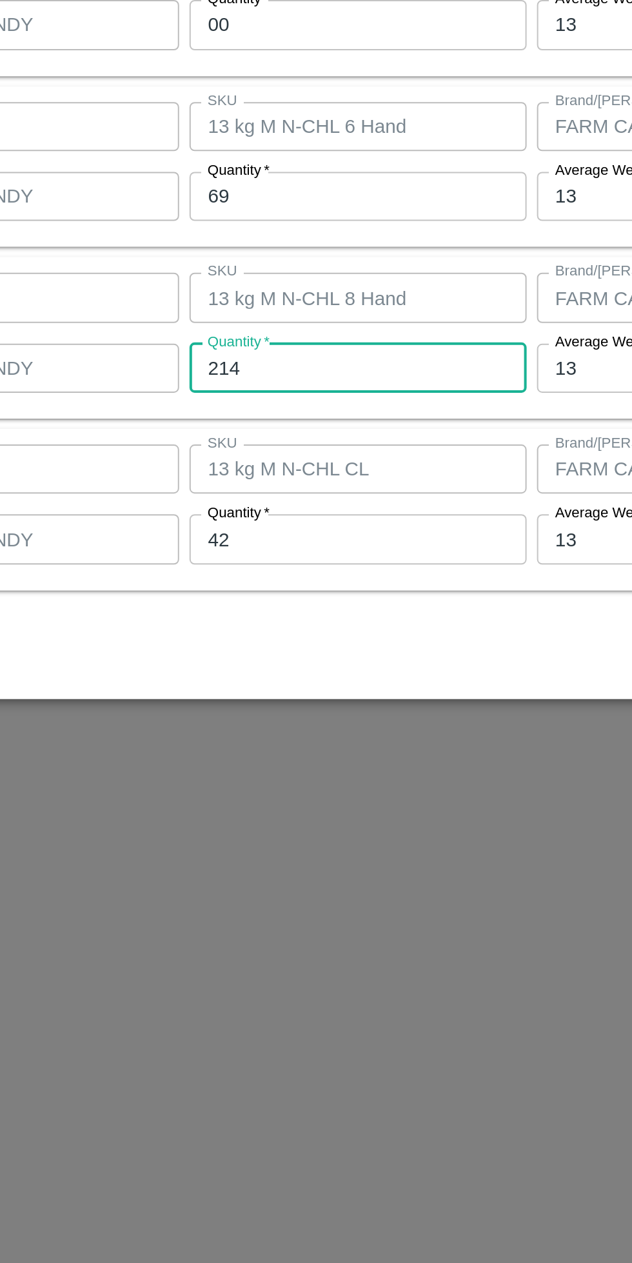
type input "214"
click at [276, 785] on input "42" at bounding box center [292, 783] width 168 height 25
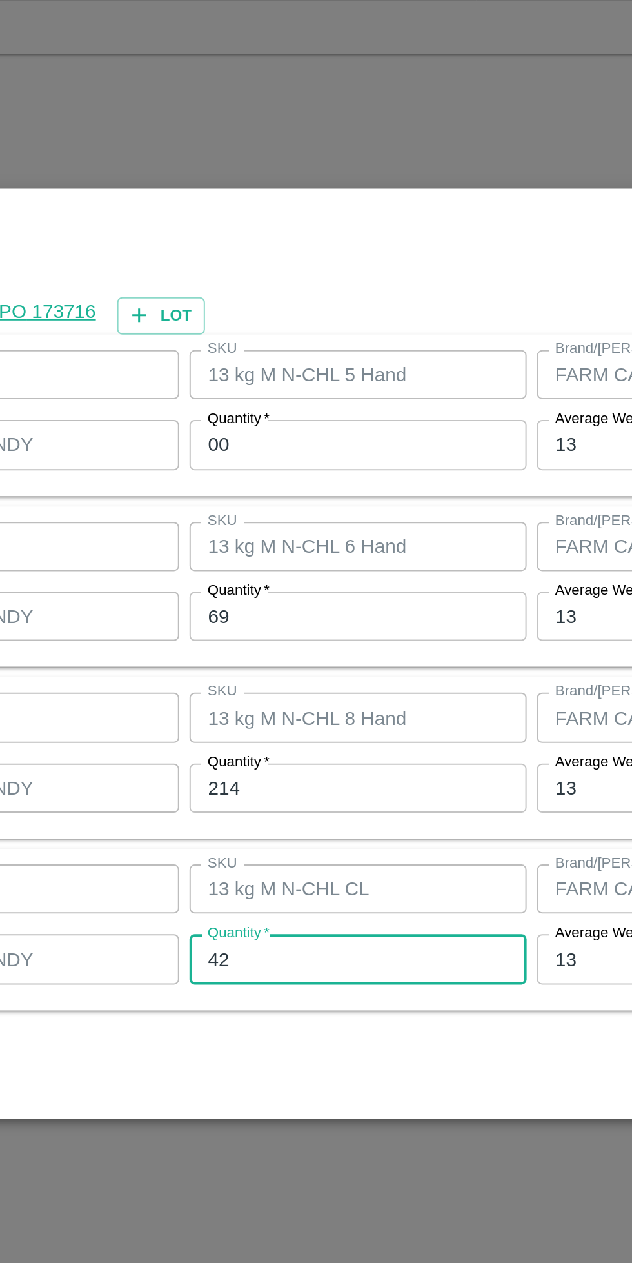
click at [258, 528] on input "00" at bounding box center [292, 527] width 168 height 25
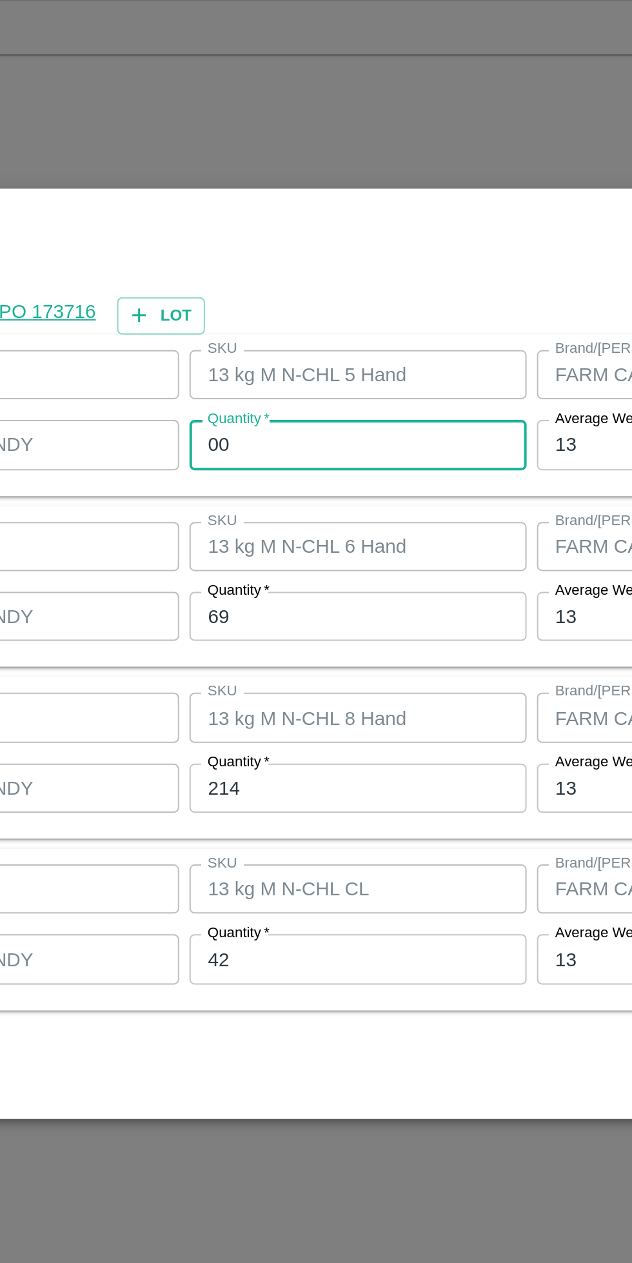
type input "0"
type input "69"
click at [269, 614] on input "69" at bounding box center [292, 612] width 168 height 25
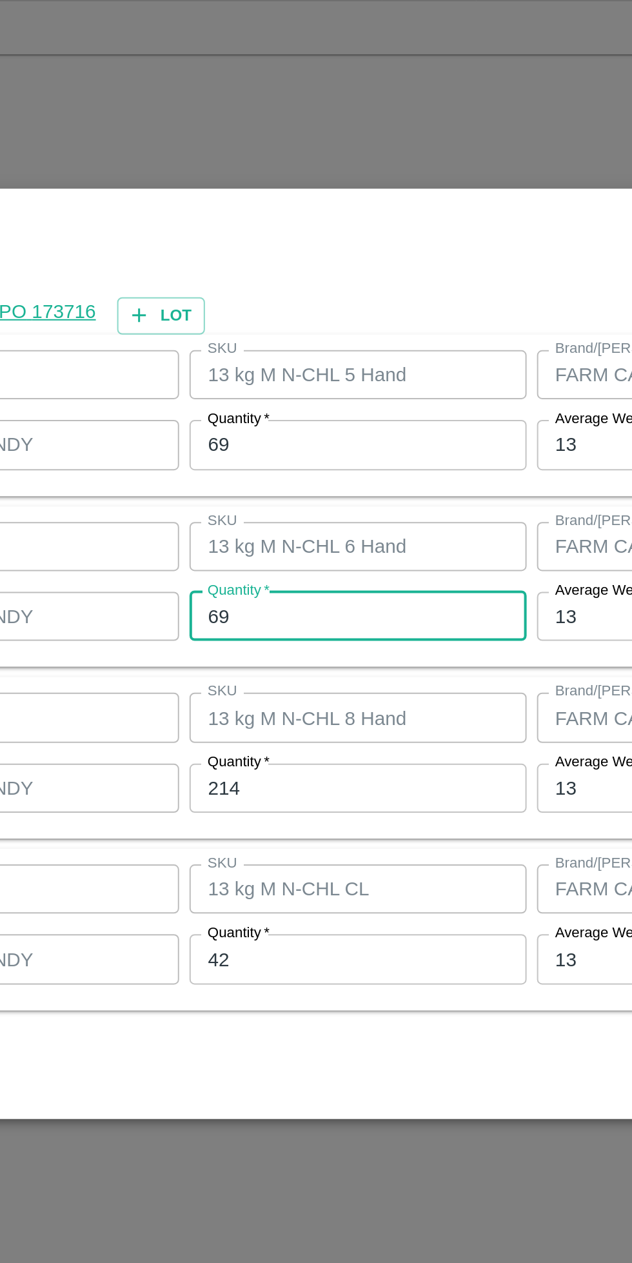
type input "6"
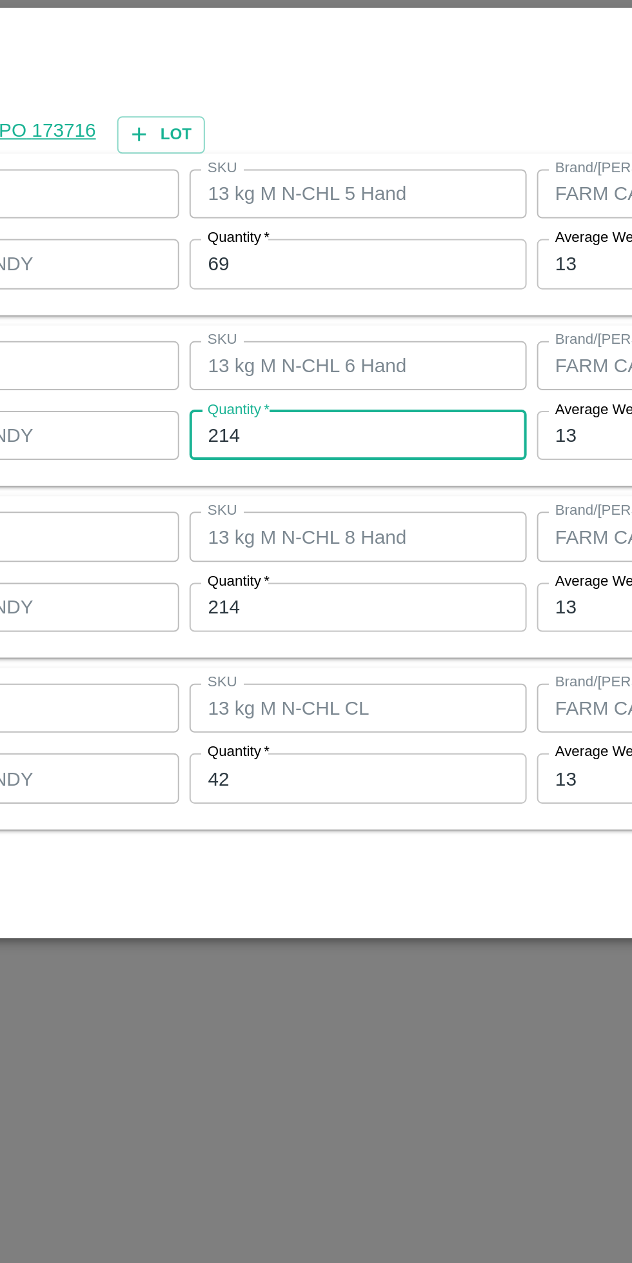
type input "214"
click at [270, 700] on input "214" at bounding box center [292, 698] width 168 height 25
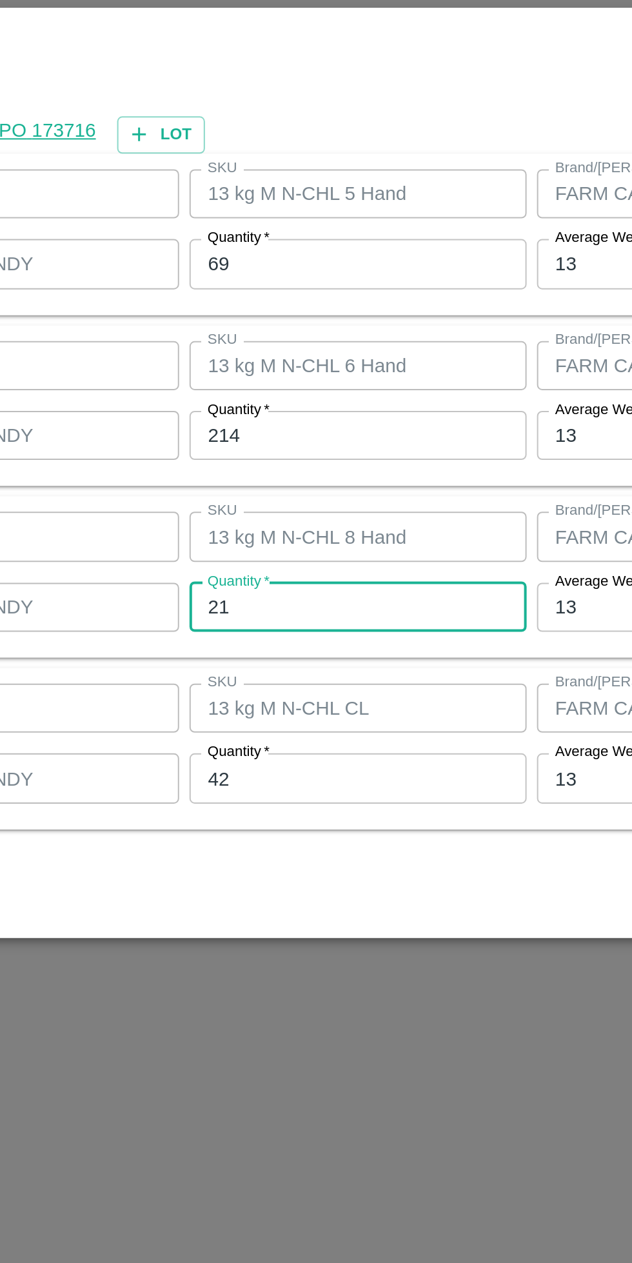
type input "2"
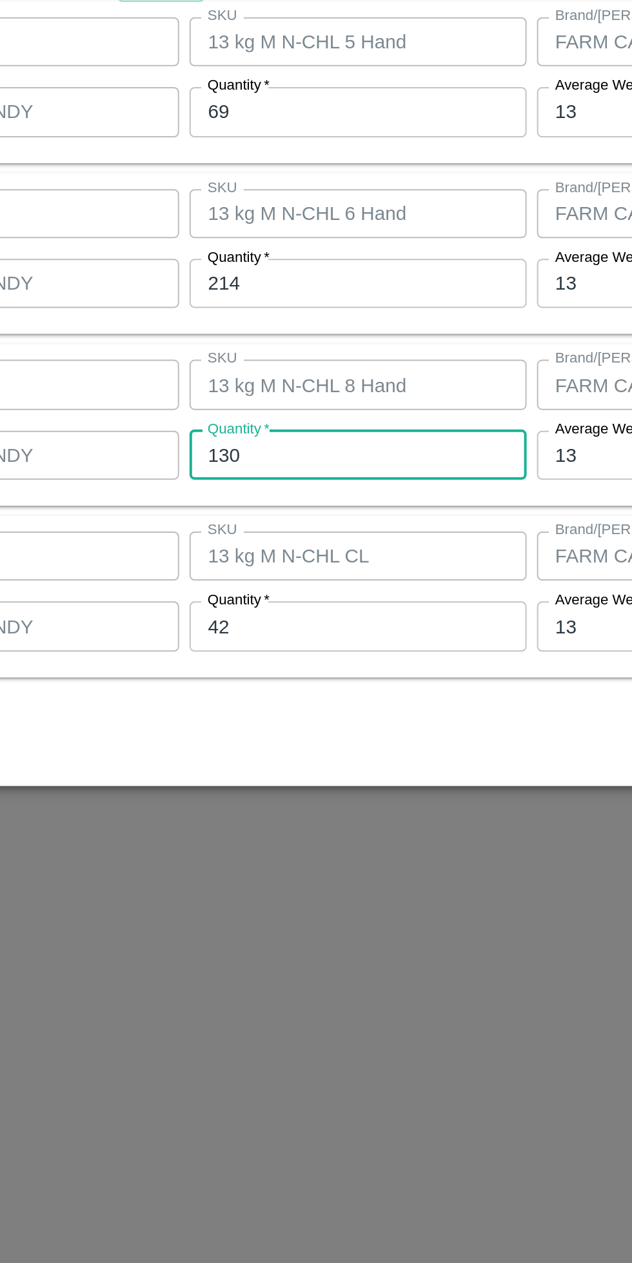
type input "130"
click at [262, 788] on input "42" at bounding box center [292, 783] width 168 height 25
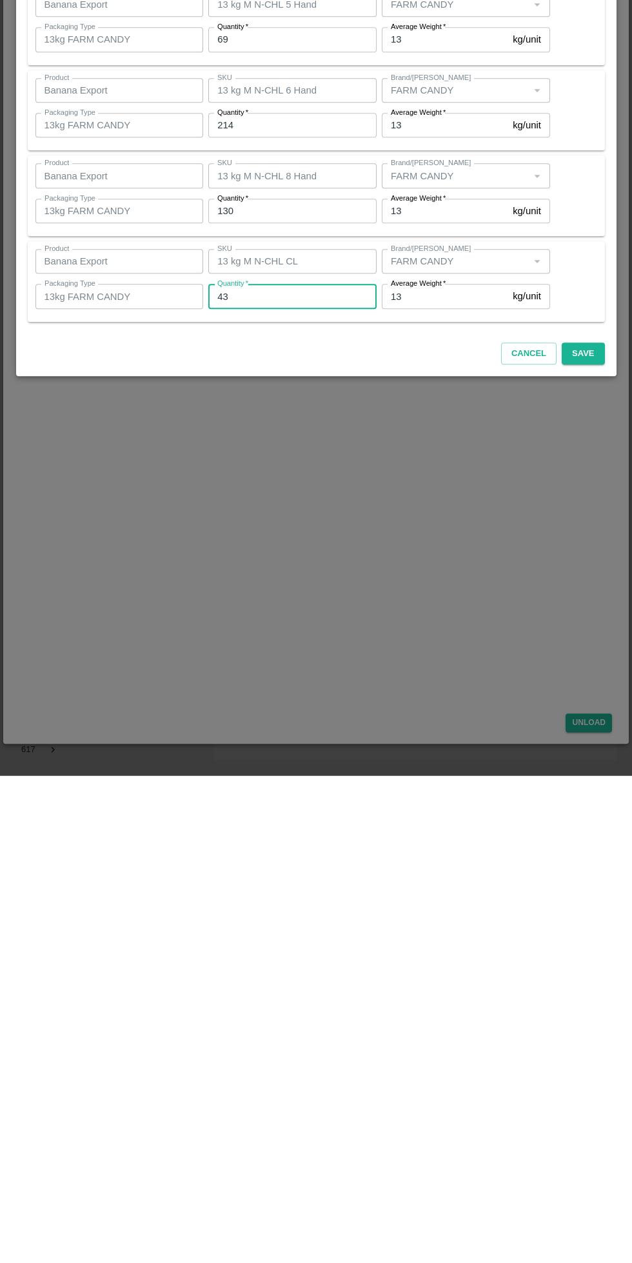
type input "43"
click at [591, 843] on button "Save" at bounding box center [583, 841] width 43 height 23
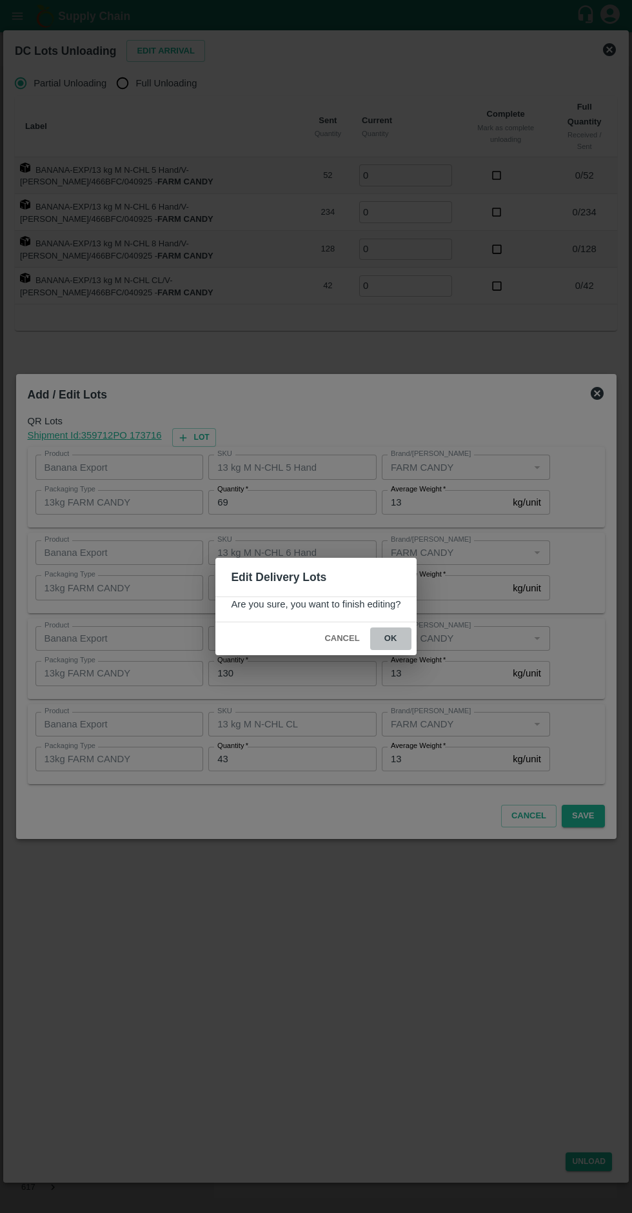
click at [402, 639] on button "ok" at bounding box center [390, 638] width 41 height 23
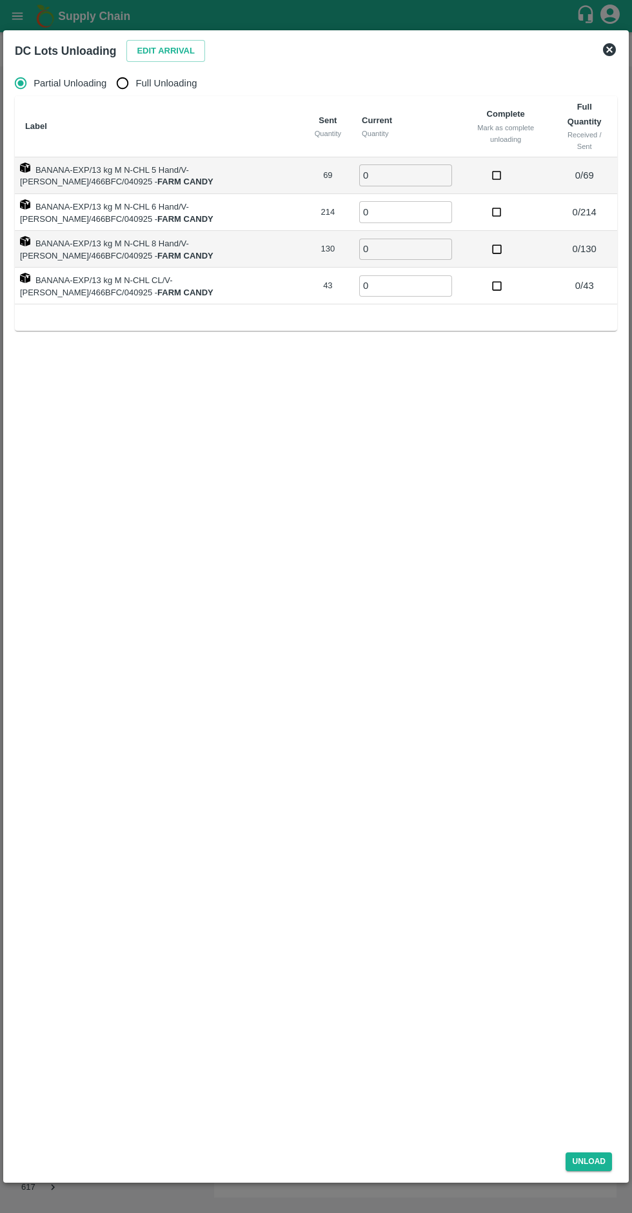
click at [130, 83] on input "Full Unloading" at bounding box center [123, 83] width 26 height 26
radio input "true"
click at [150, 48] on button "Edit Arrival" at bounding box center [165, 51] width 79 height 23
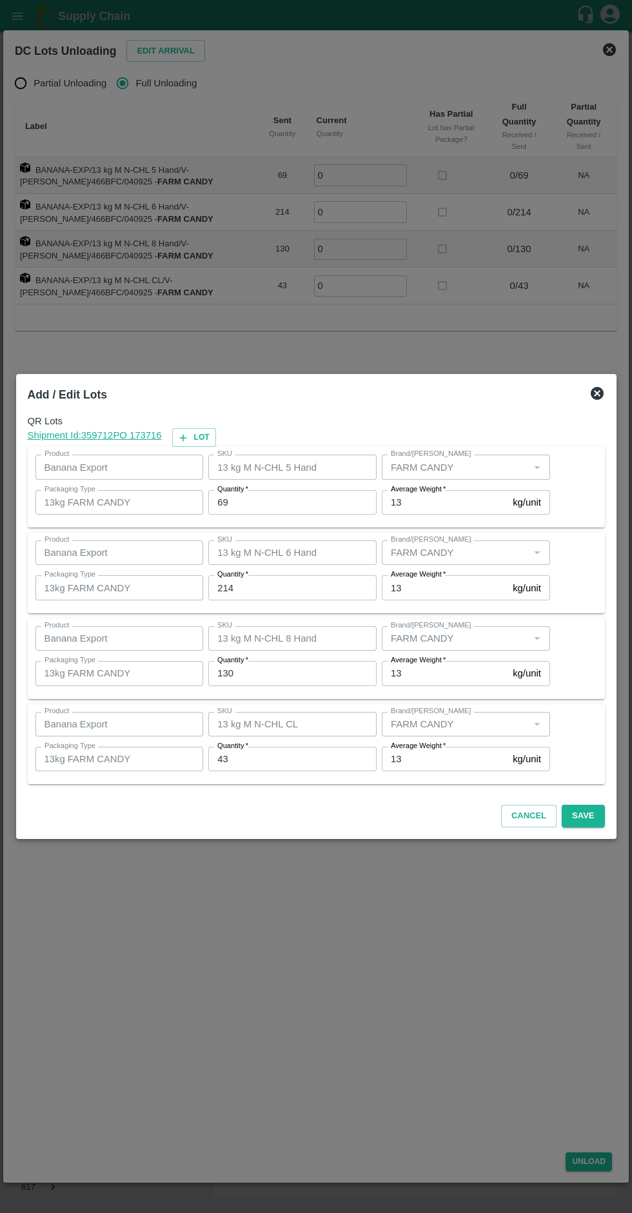
click at [274, 502] on input "69" at bounding box center [292, 502] width 168 height 25
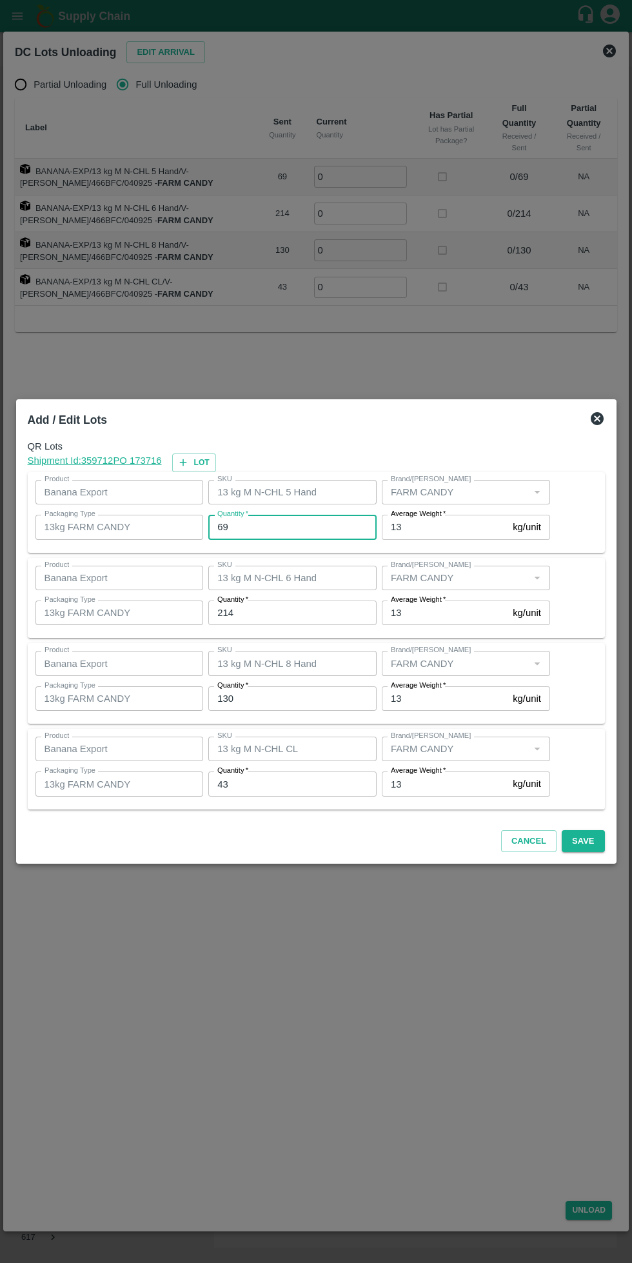
click at [341, 175] on div at bounding box center [316, 631] width 632 height 1263
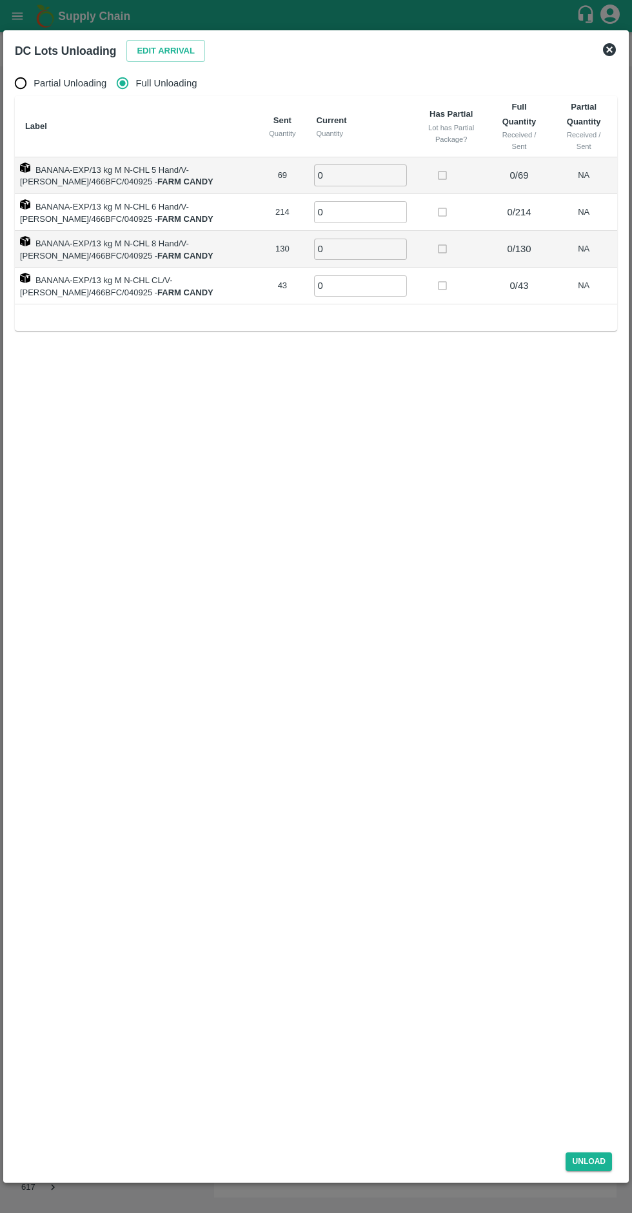
click at [330, 743] on div "Partial Unloading Full Unloading Label Sent Quantity Current Quantity Has Parti…" at bounding box center [316, 603] width 613 height 1077
click at [335, 211] on input "0" at bounding box center [360, 211] width 93 height 21
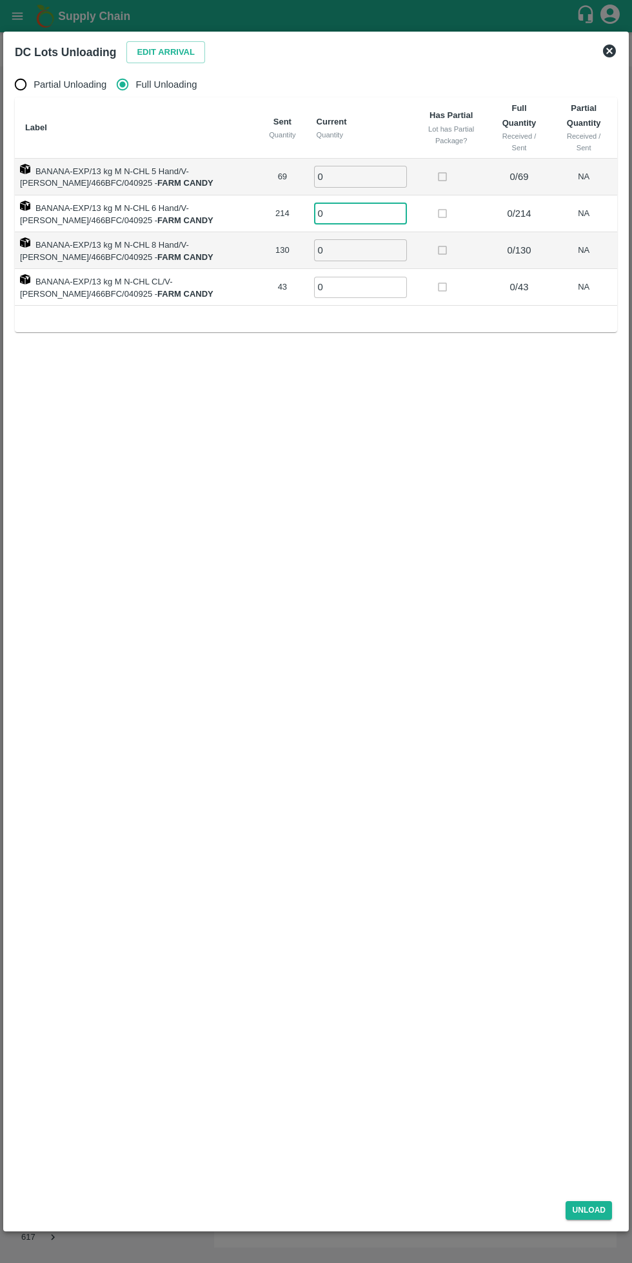
click at [347, 176] on input "0" at bounding box center [360, 176] width 93 height 21
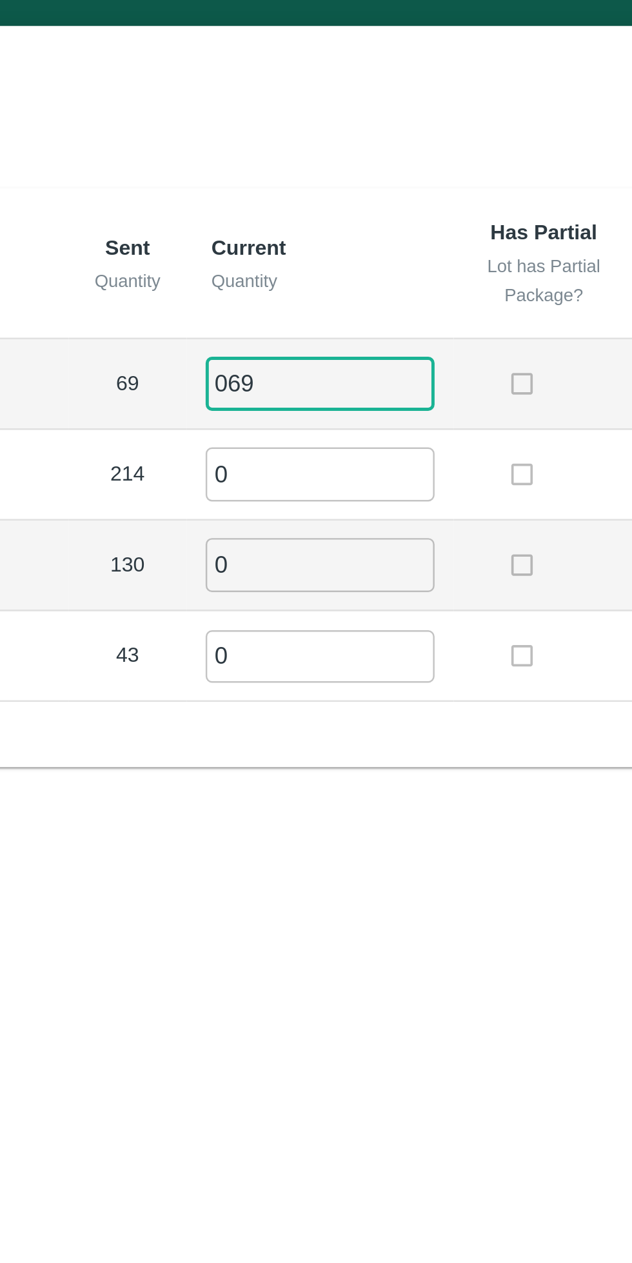
type input "069"
click at [345, 217] on input "0" at bounding box center [360, 212] width 93 height 21
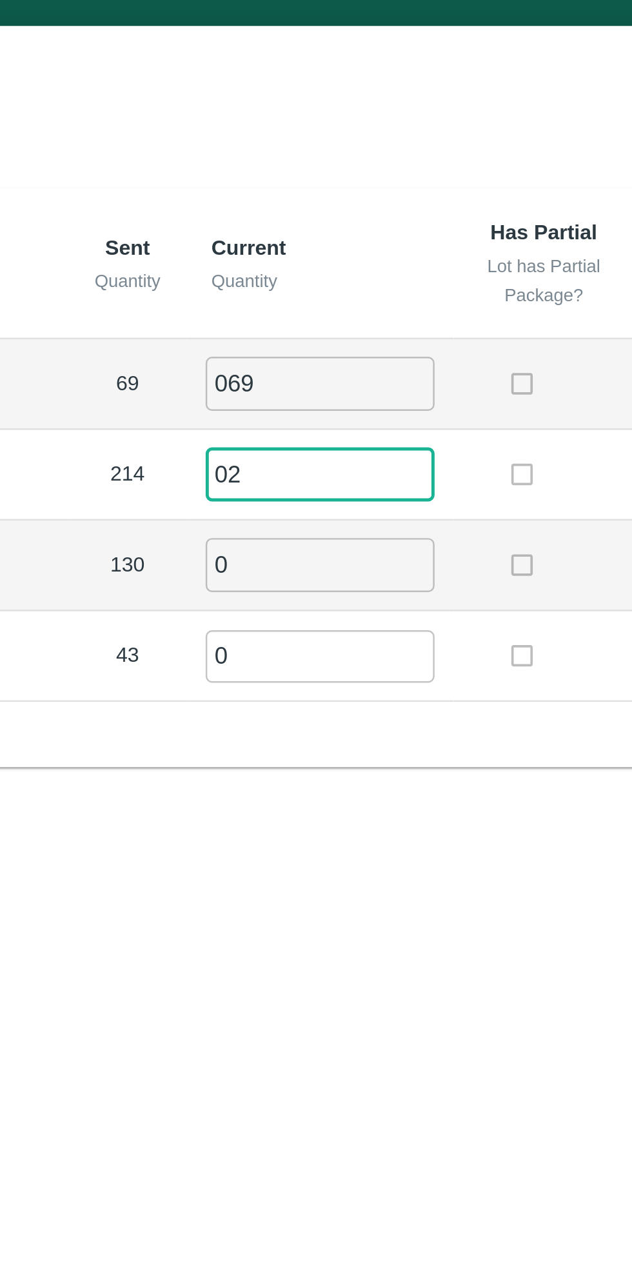
type input "0"
click at [317, 178] on input "069" at bounding box center [360, 176] width 93 height 21
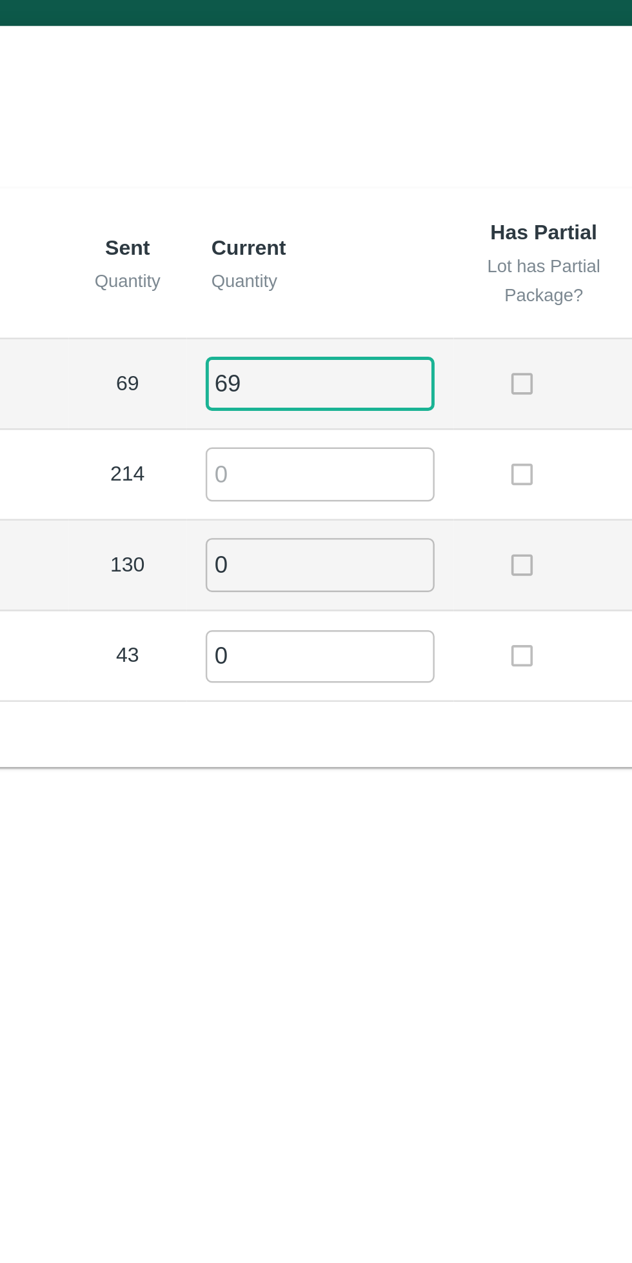
type input "69"
click at [339, 215] on input "number" at bounding box center [360, 212] width 93 height 21
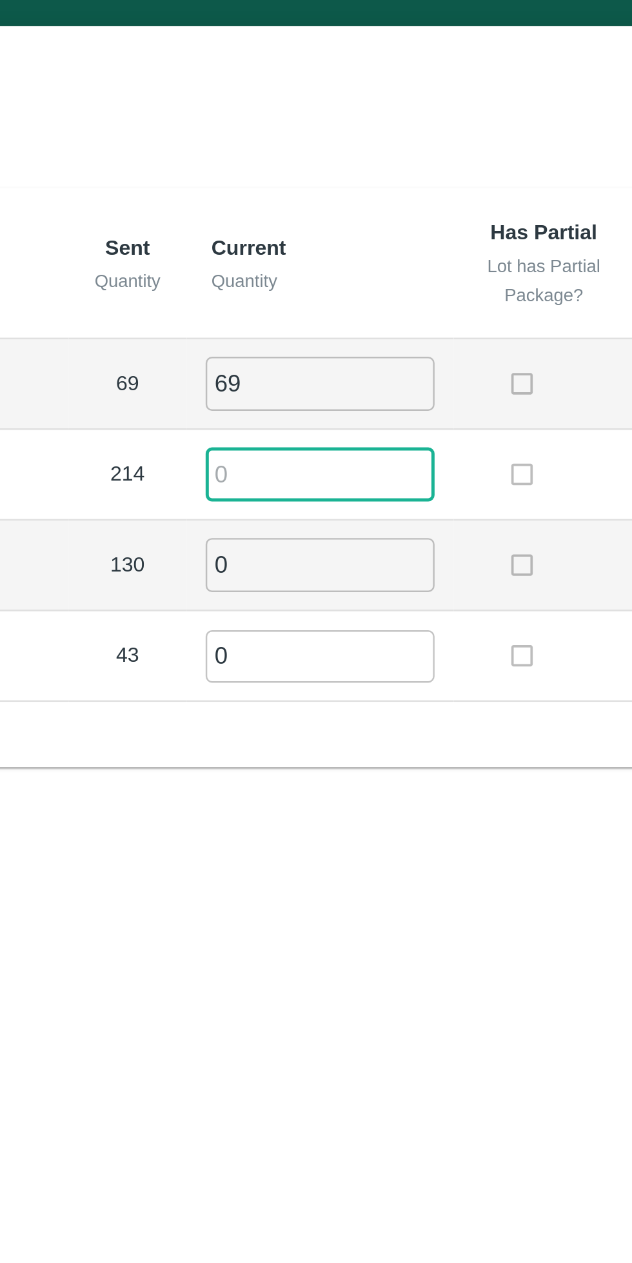
click at [356, 215] on input "number" at bounding box center [360, 212] width 93 height 21
type input "214"
click at [337, 255] on input "0" at bounding box center [360, 249] width 93 height 21
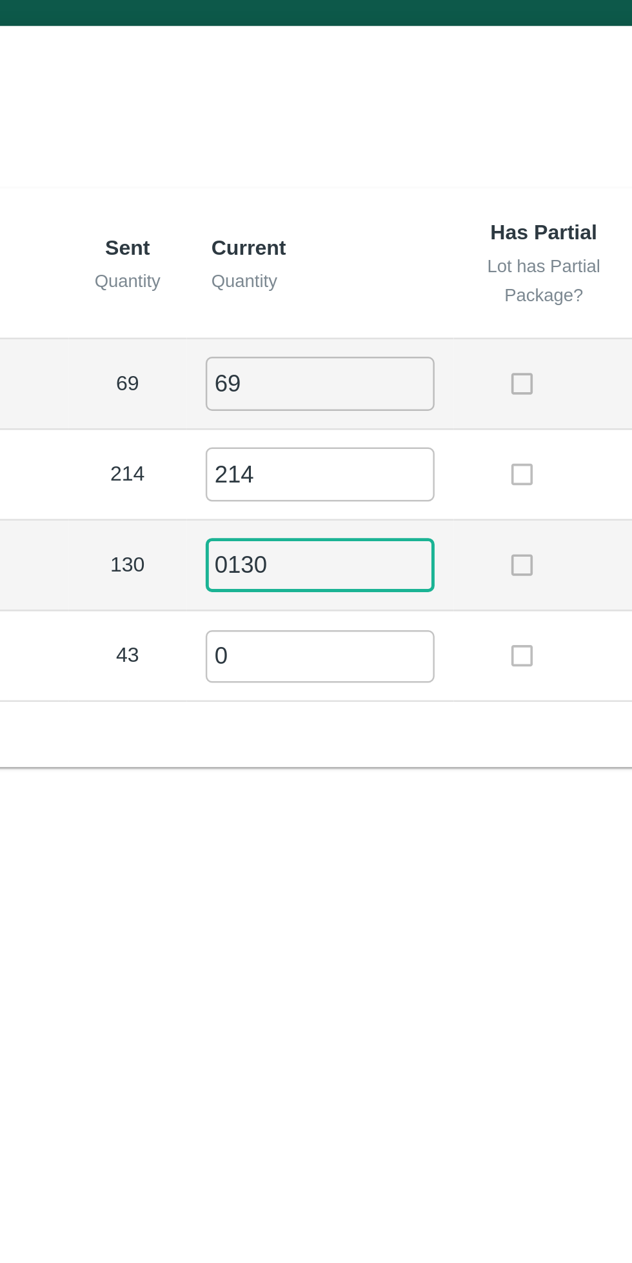
click at [337, 290] on input "0" at bounding box center [360, 287] width 93 height 21
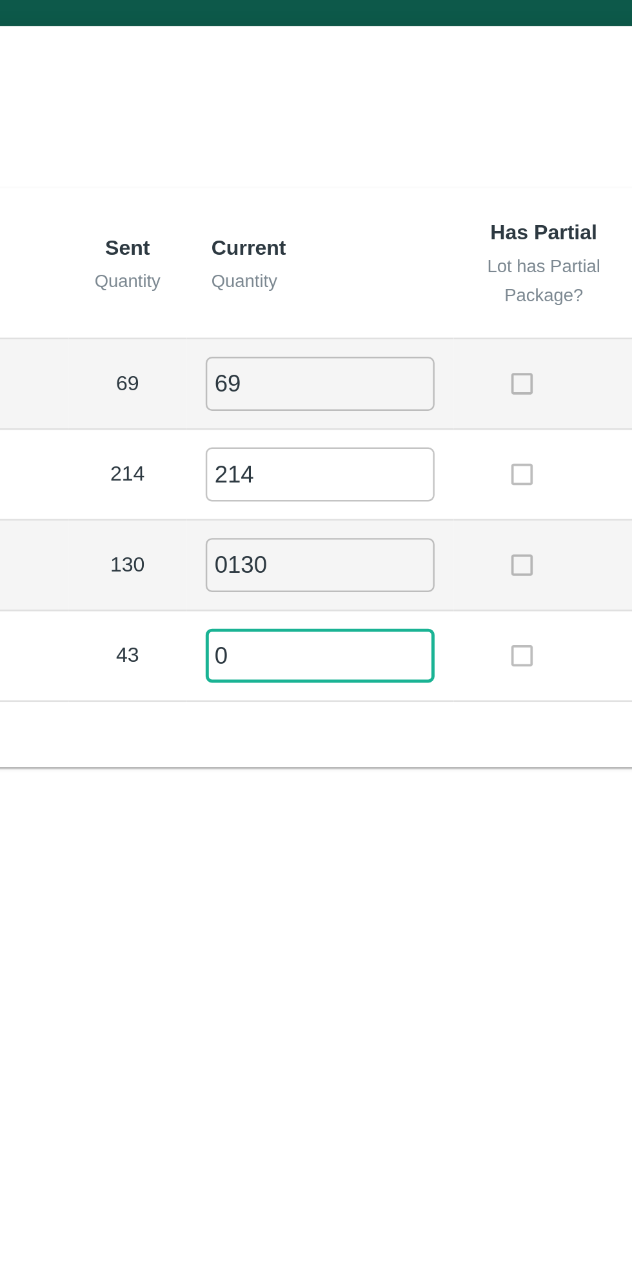
click at [317, 253] on input "0130" at bounding box center [360, 249] width 93 height 21
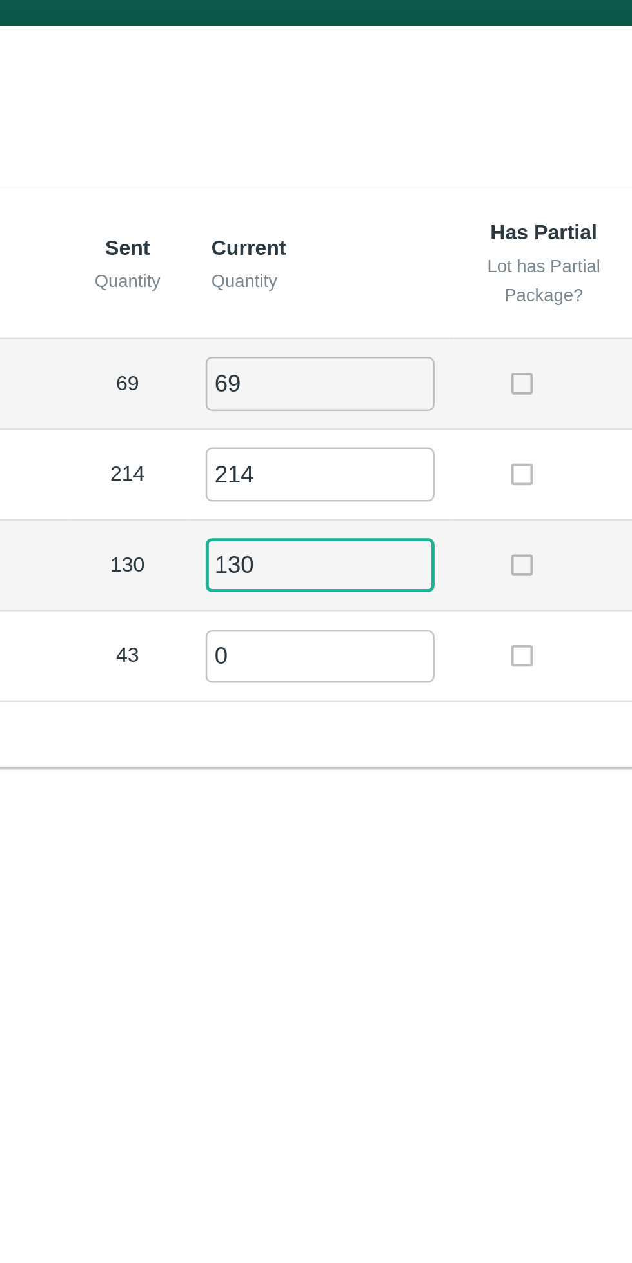
type input "130"
click at [331, 286] on input "0" at bounding box center [360, 287] width 93 height 21
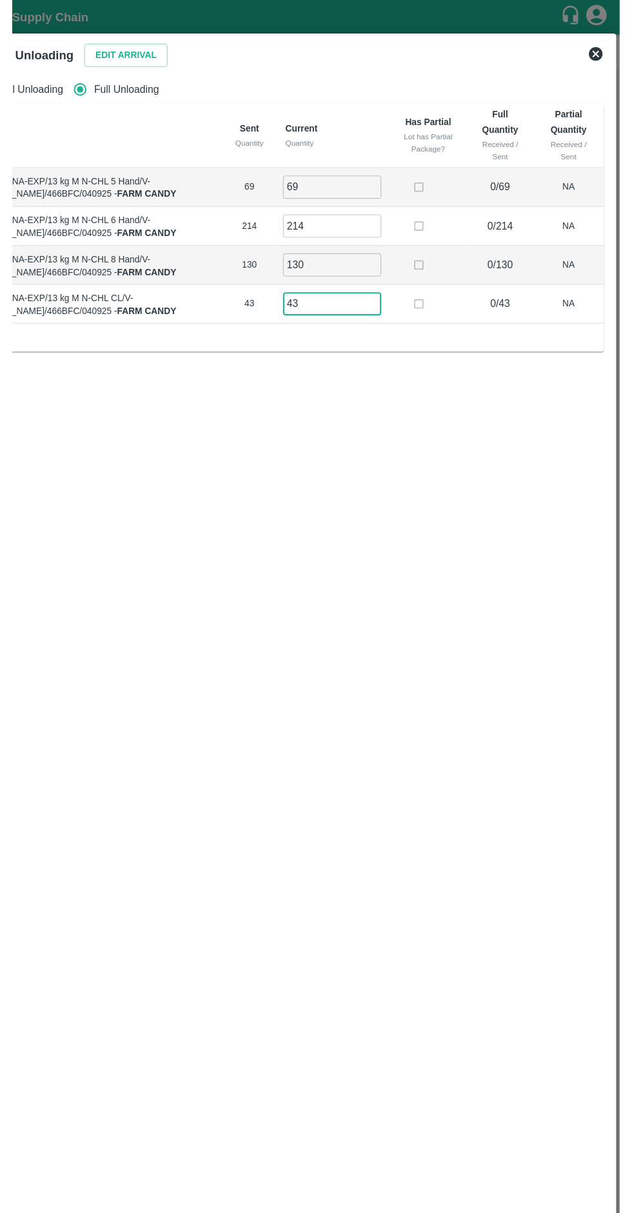
scroll to position [0, 0]
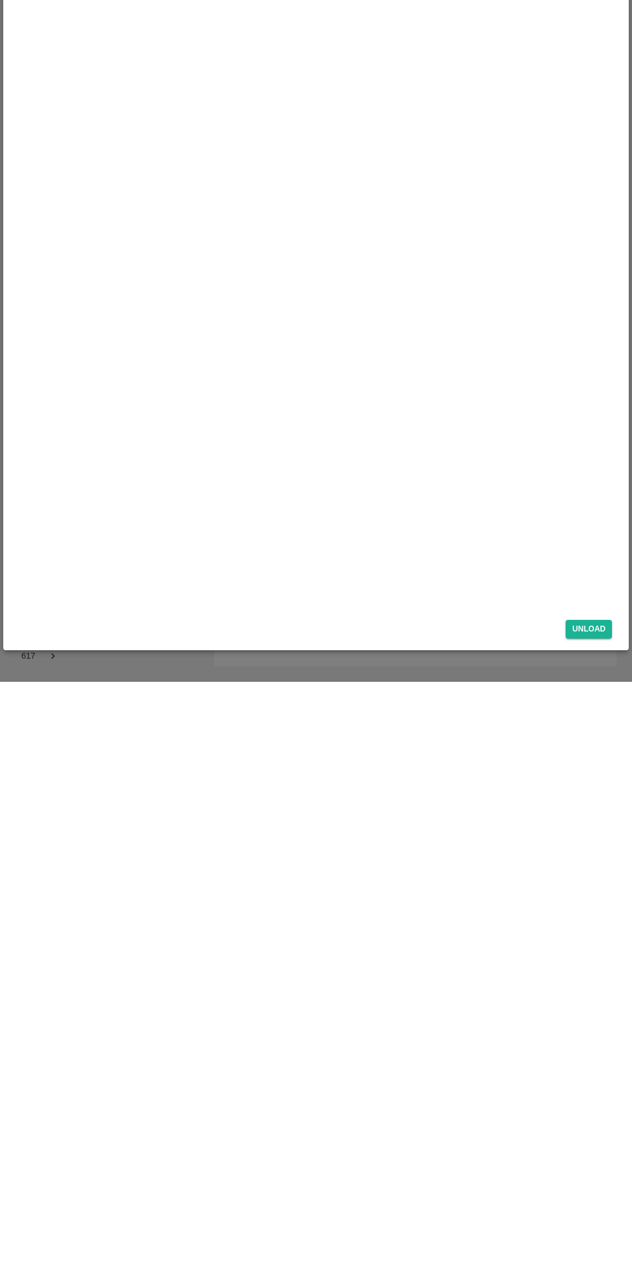
type input "43"
click at [605, 1212] on button "Unload" at bounding box center [588, 1210] width 46 height 19
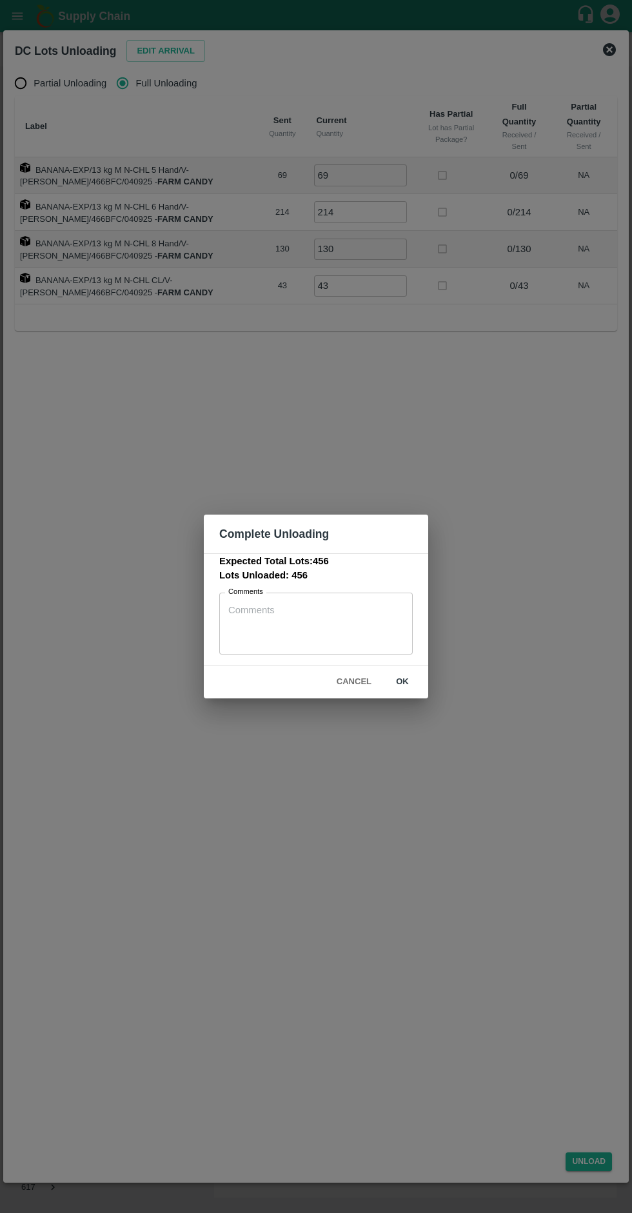
click at [402, 682] on button "ok" at bounding box center [402, 682] width 41 height 23
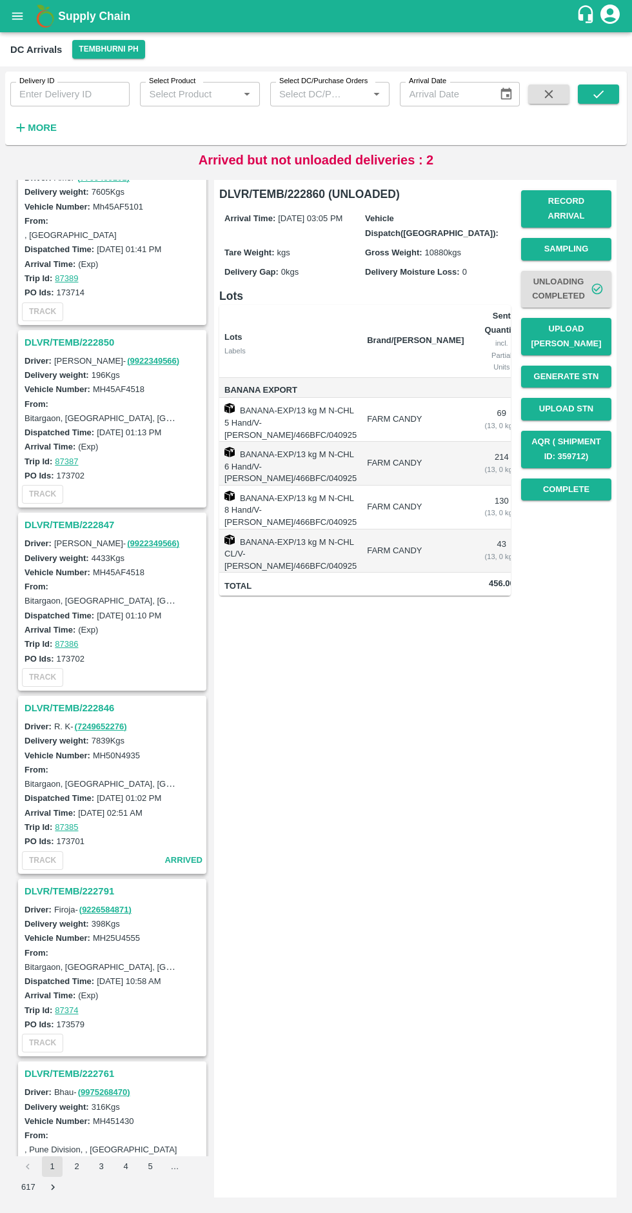
click at [585, 327] on button "Upload [PERSON_NAME]" at bounding box center [566, 336] width 90 height 37
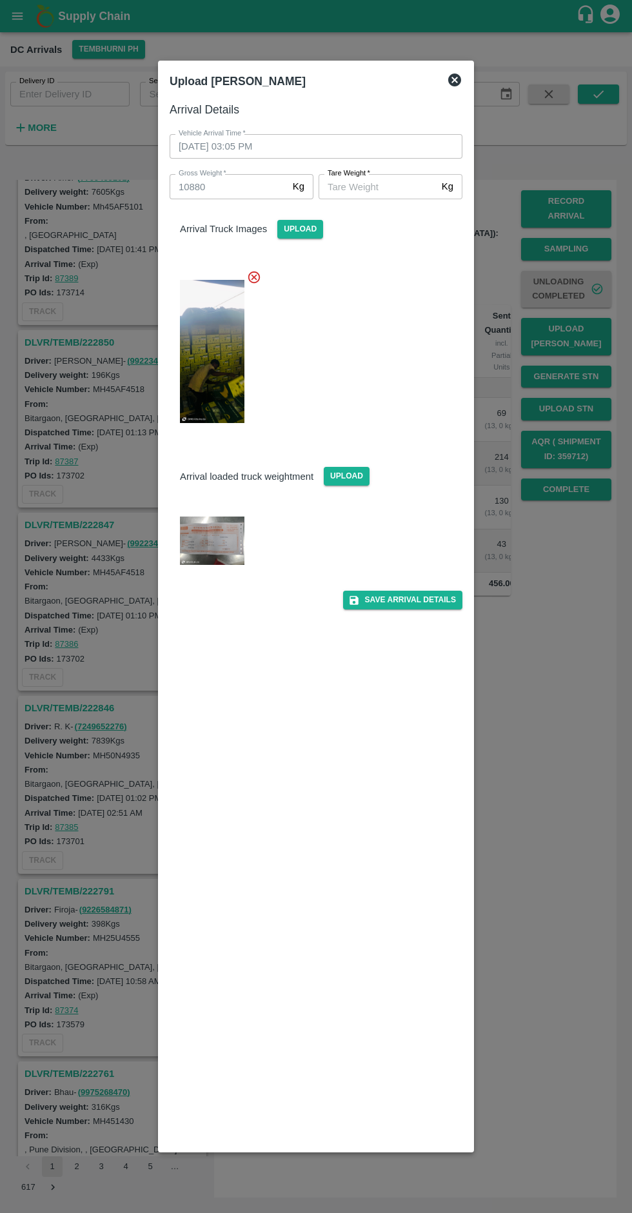
click at [382, 185] on input "[PERSON_NAME]   *" at bounding box center [378, 186] width 118 height 25
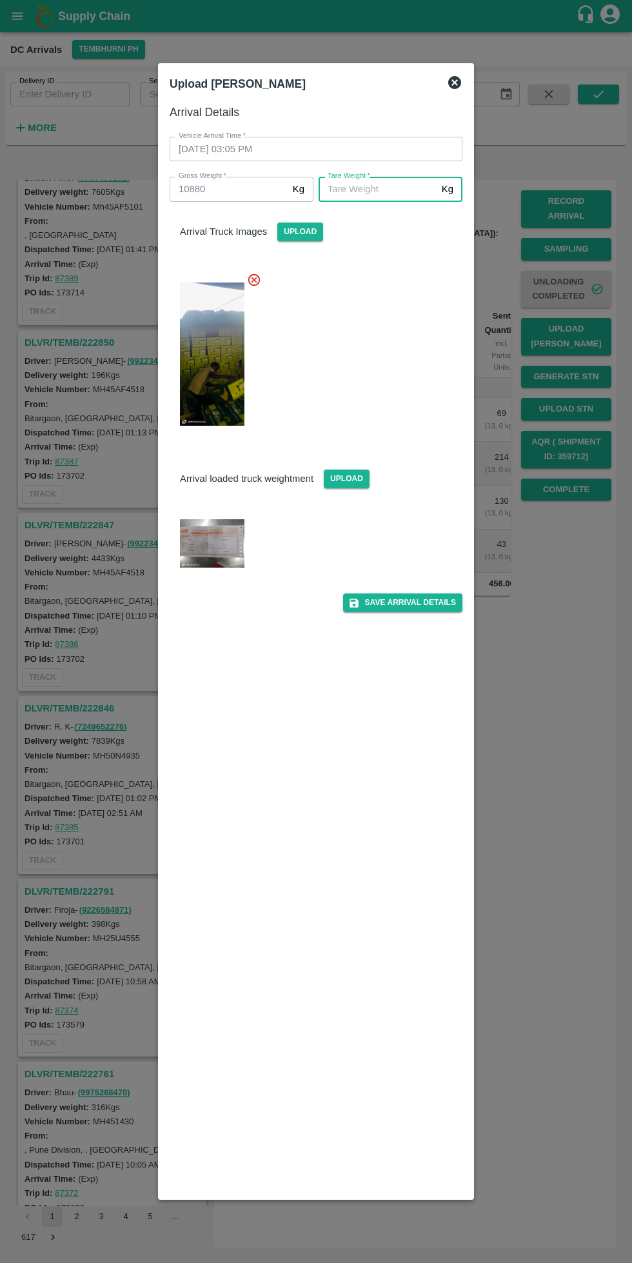
click at [192, 538] on img at bounding box center [212, 543] width 64 height 48
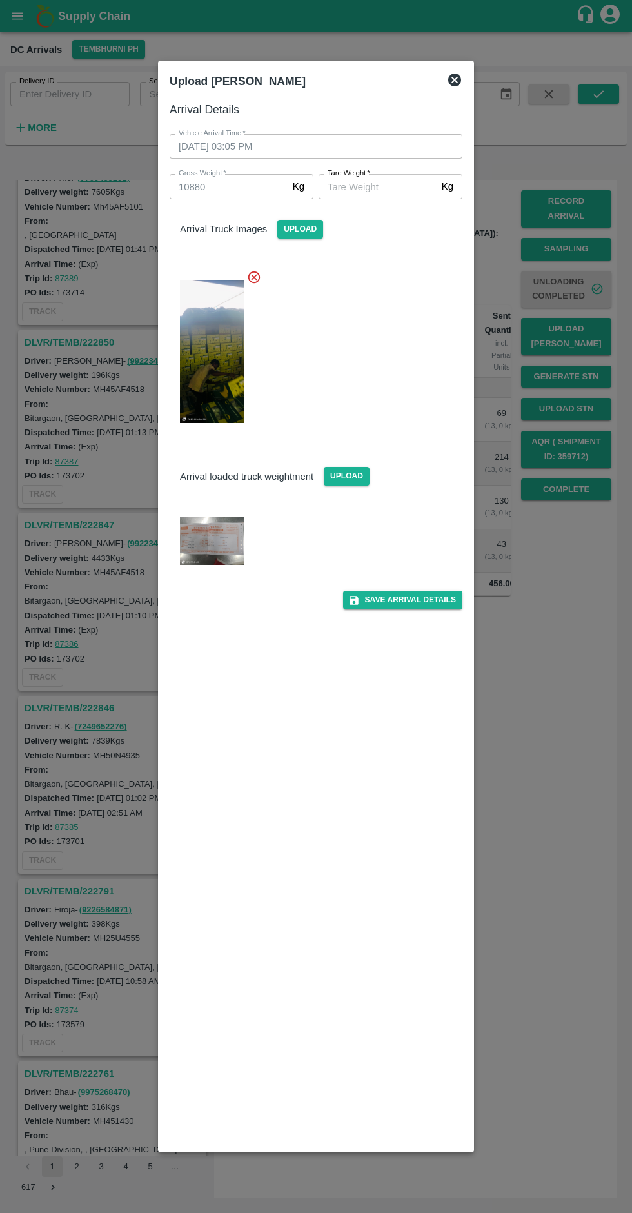
click at [219, 540] on img at bounding box center [212, 540] width 64 height 48
click at [207, 523] on img at bounding box center [212, 540] width 64 height 48
click at [378, 183] on input "[PERSON_NAME]   *" at bounding box center [378, 186] width 118 height 25
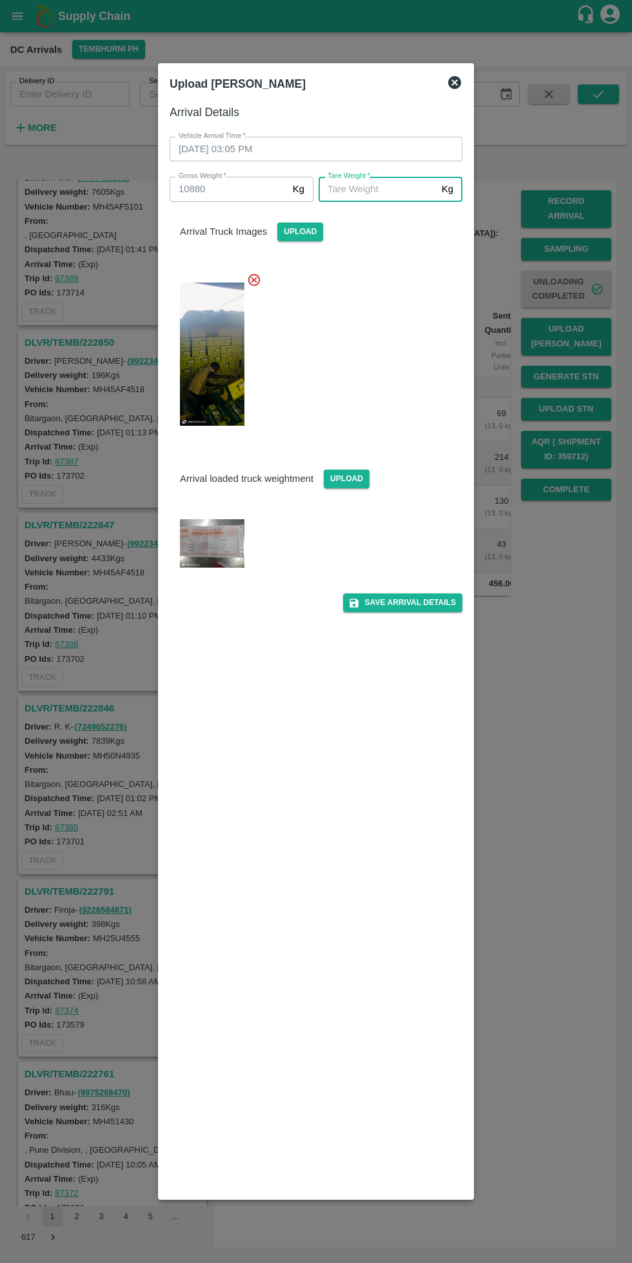
click at [223, 557] on img at bounding box center [212, 543] width 64 height 48
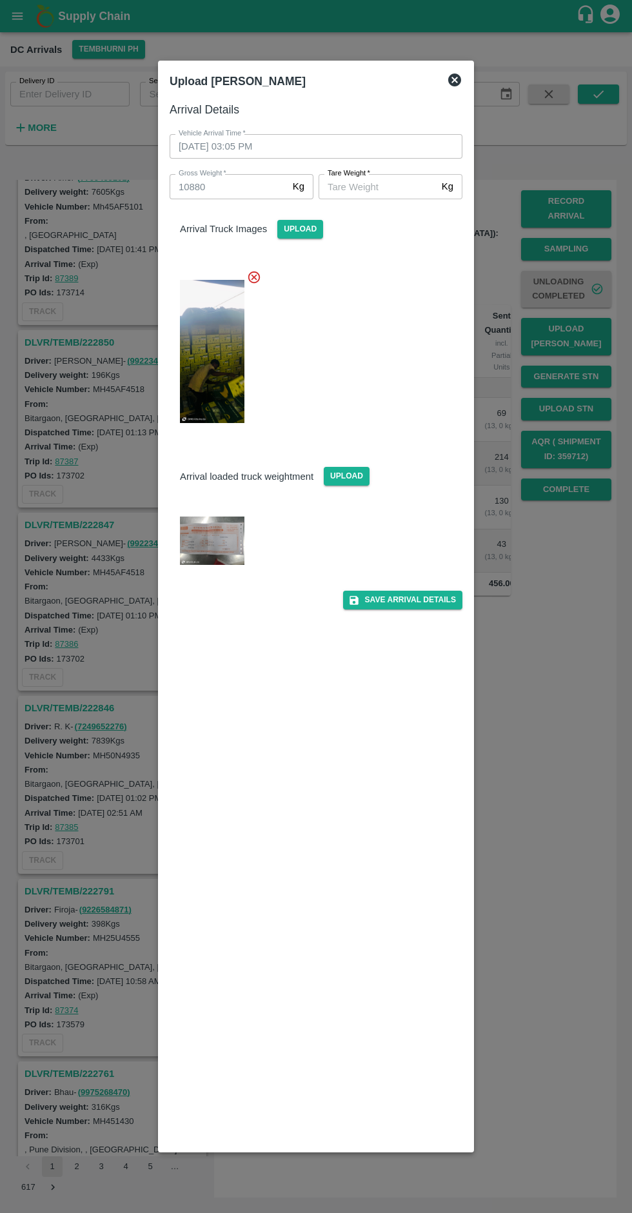
click at [386, 182] on input "[PERSON_NAME]   *" at bounding box center [378, 186] width 118 height 25
type input "4410"
click at [449, 604] on button "Save Arrival Details" at bounding box center [402, 600] width 119 height 19
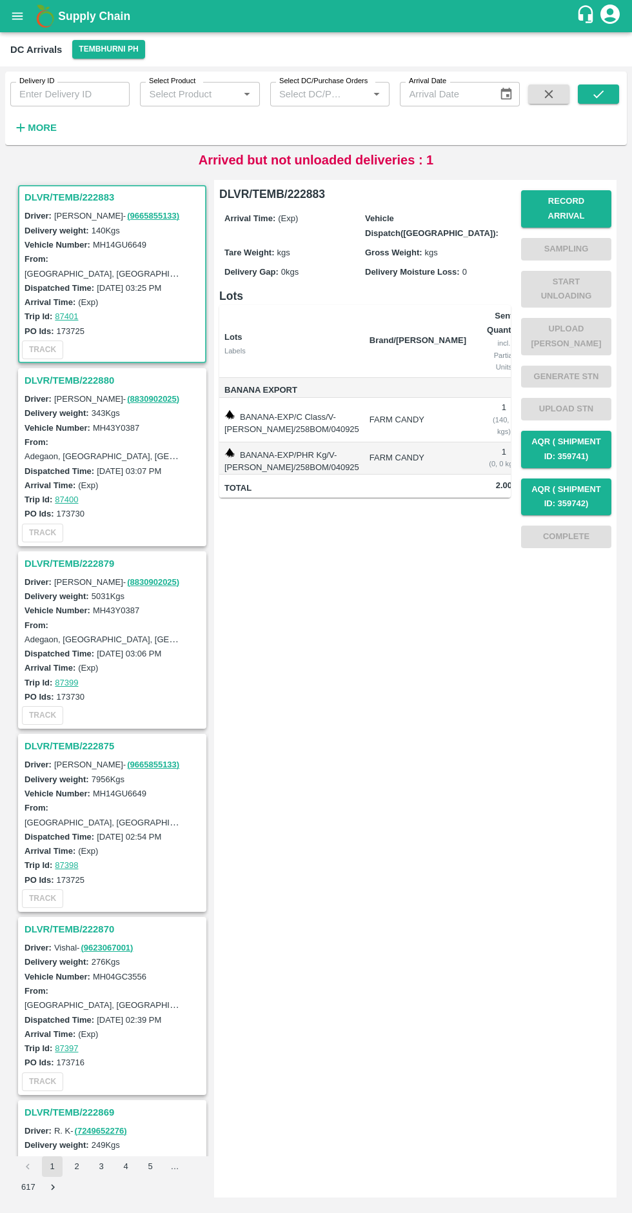
click at [472, 94] on input "Arrival Date" at bounding box center [444, 94] width 88 height 25
type input "DD/MM/YYYY"
